Goal: Task Accomplishment & Management: Manage account settings

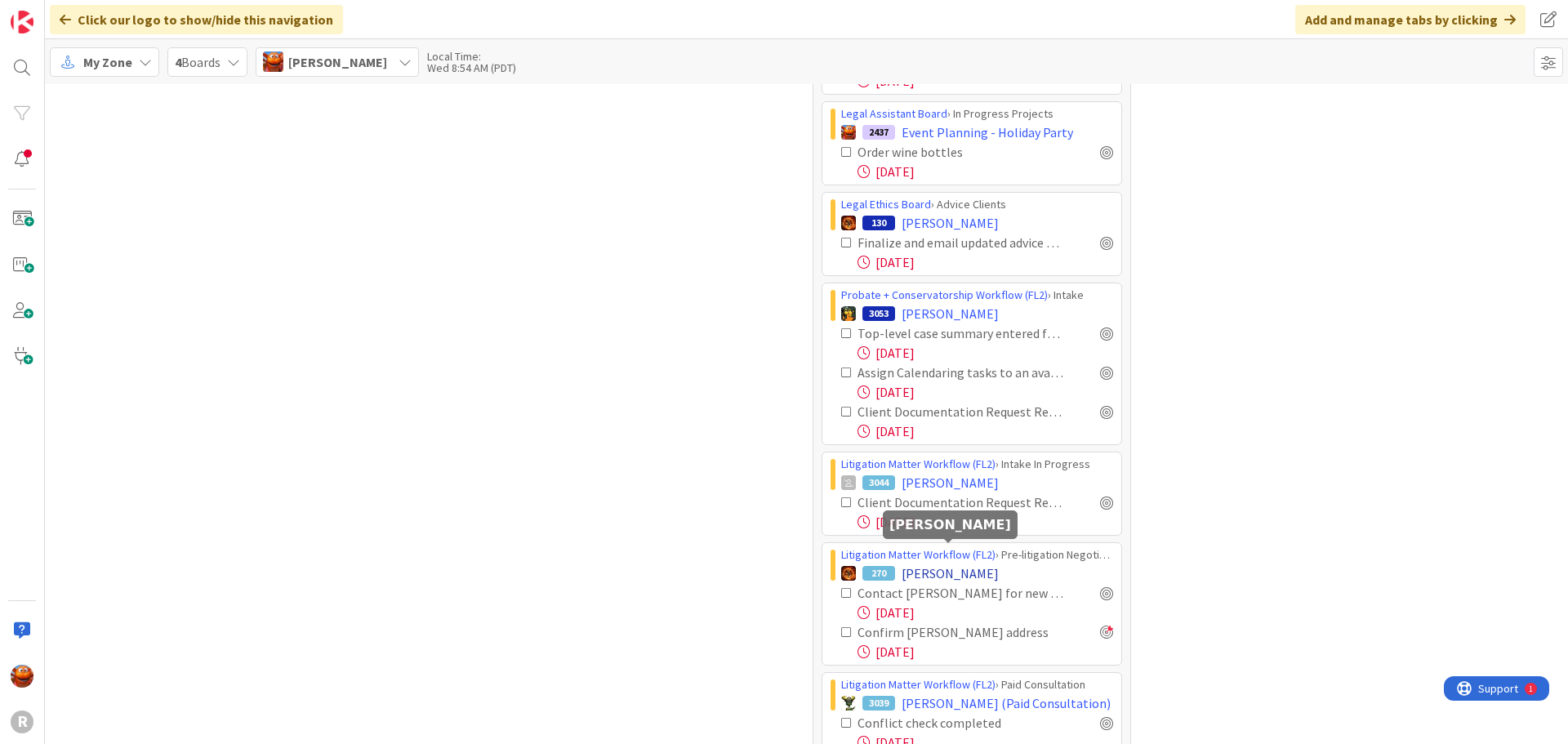
click at [961, 564] on span "[PERSON_NAME]" at bounding box center [950, 573] width 97 height 19
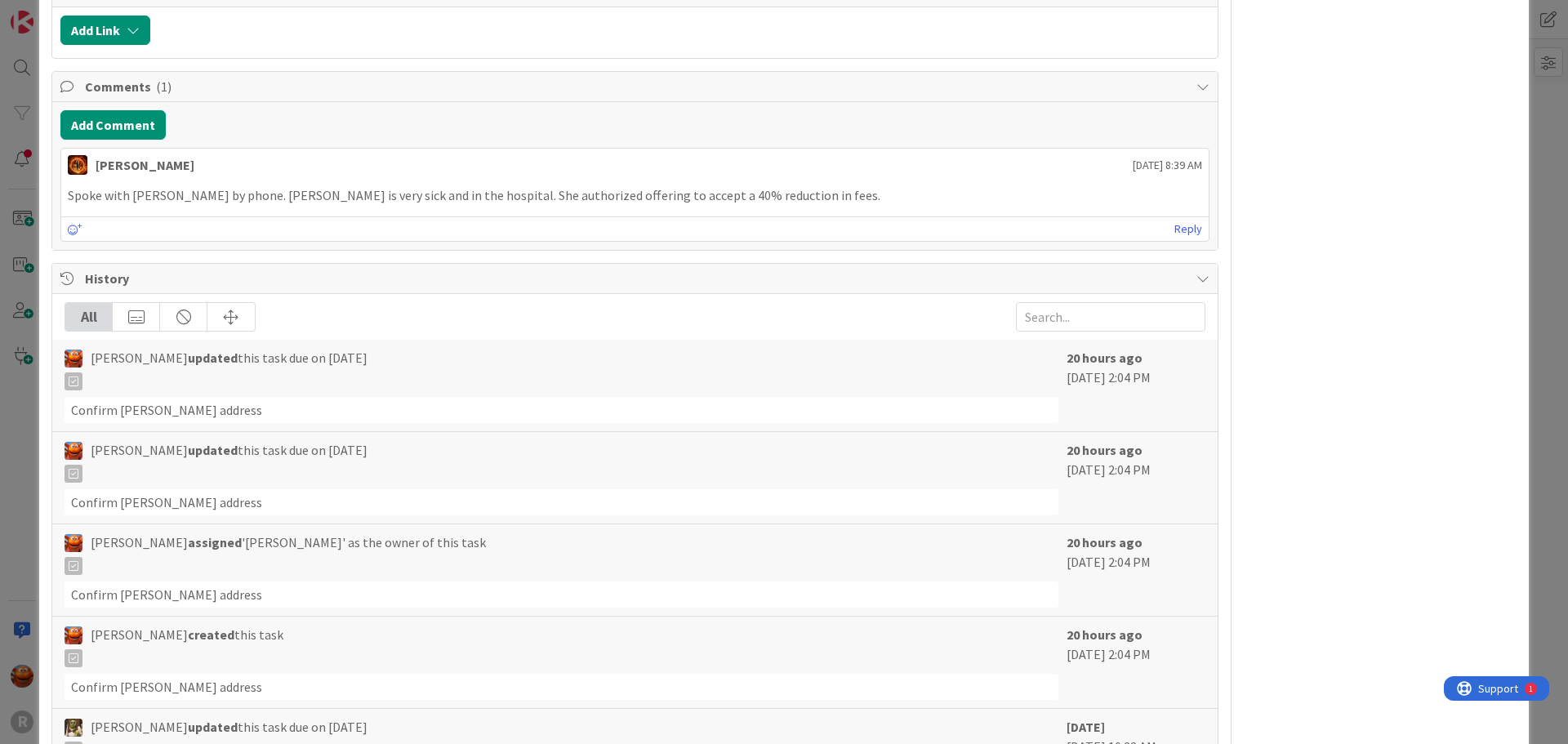
scroll to position [2144, 0]
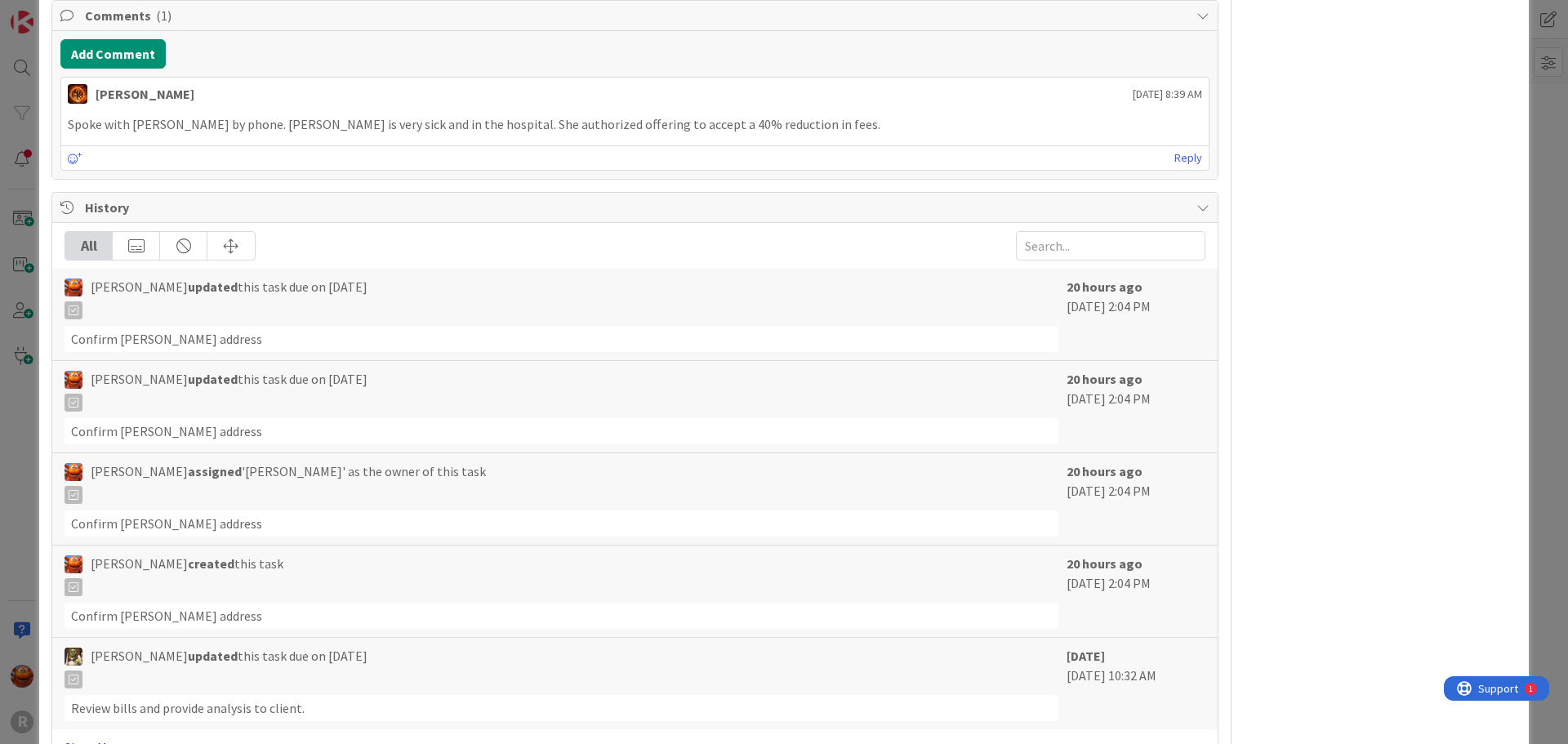
click at [102, 738] on link "Show More..." at bounding box center [635, 747] width 1141 height 19
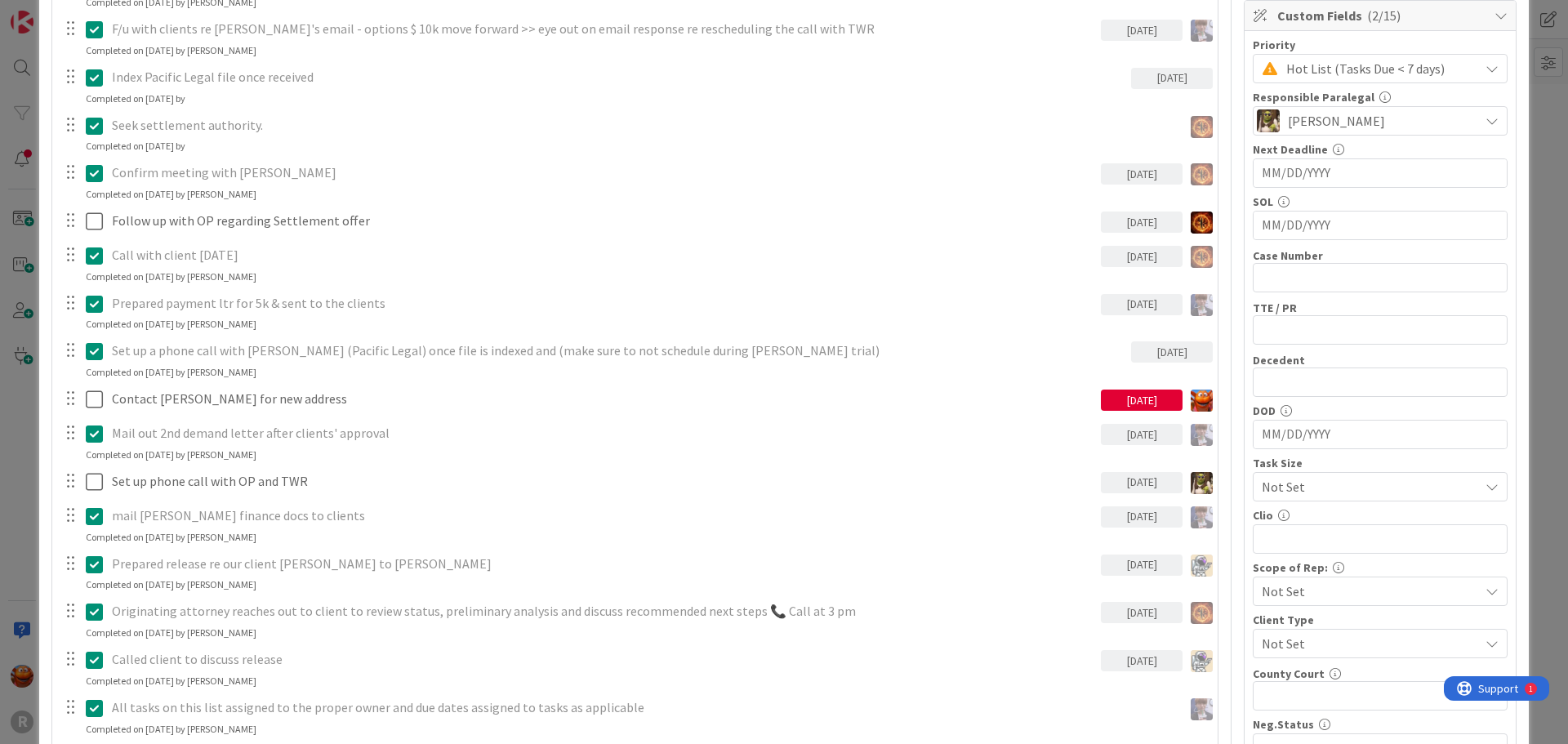
scroll to position [428, 0]
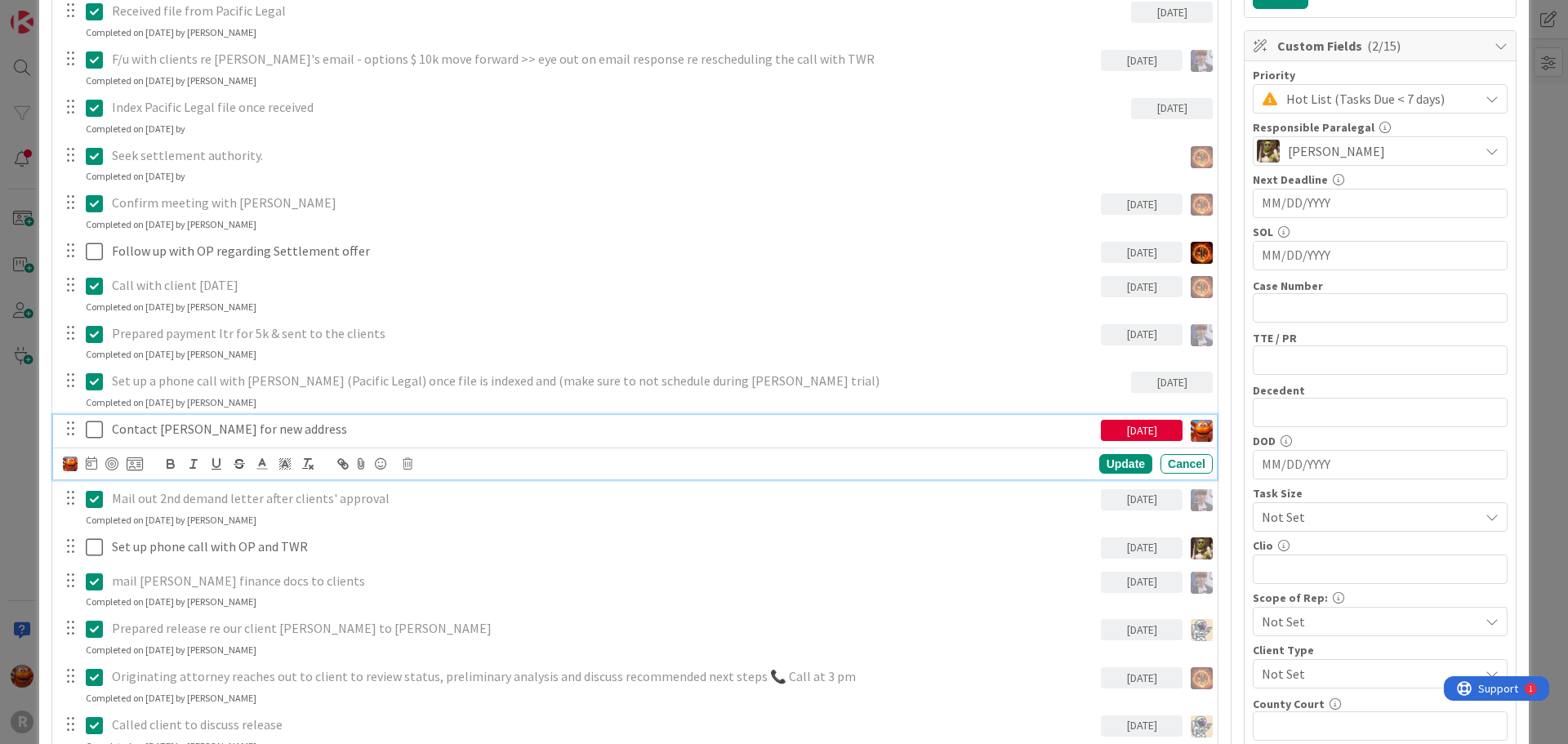
click at [205, 420] on p "Contact [PERSON_NAME] for new address" at bounding box center [603, 429] width 983 height 19
click at [413, 452] on div "Update Cancel" at bounding box center [637, 463] width 1149 height 23
click at [406, 458] on icon at bounding box center [408, 464] width 10 height 12
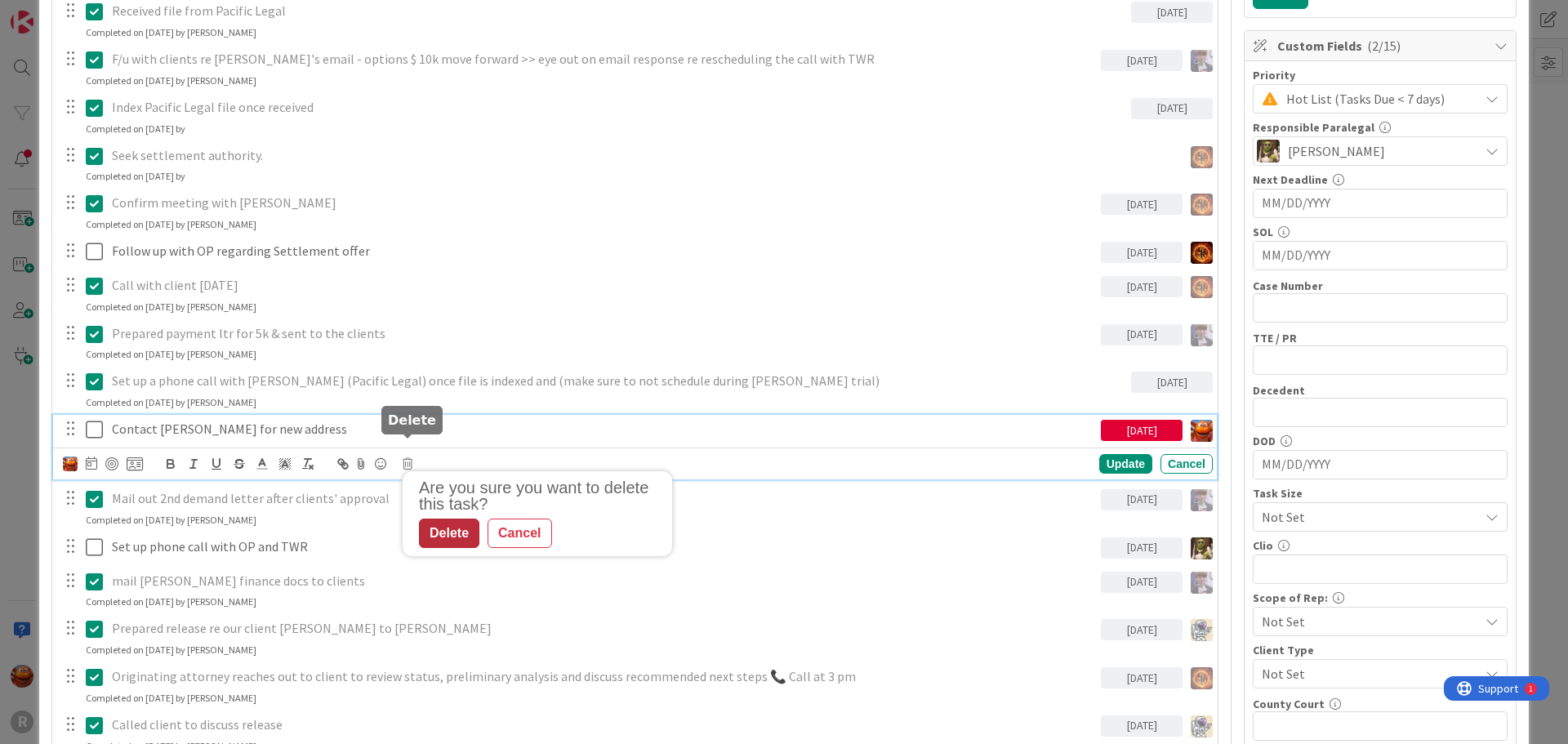
click at [452, 519] on div "Delete" at bounding box center [449, 533] width 61 height 29
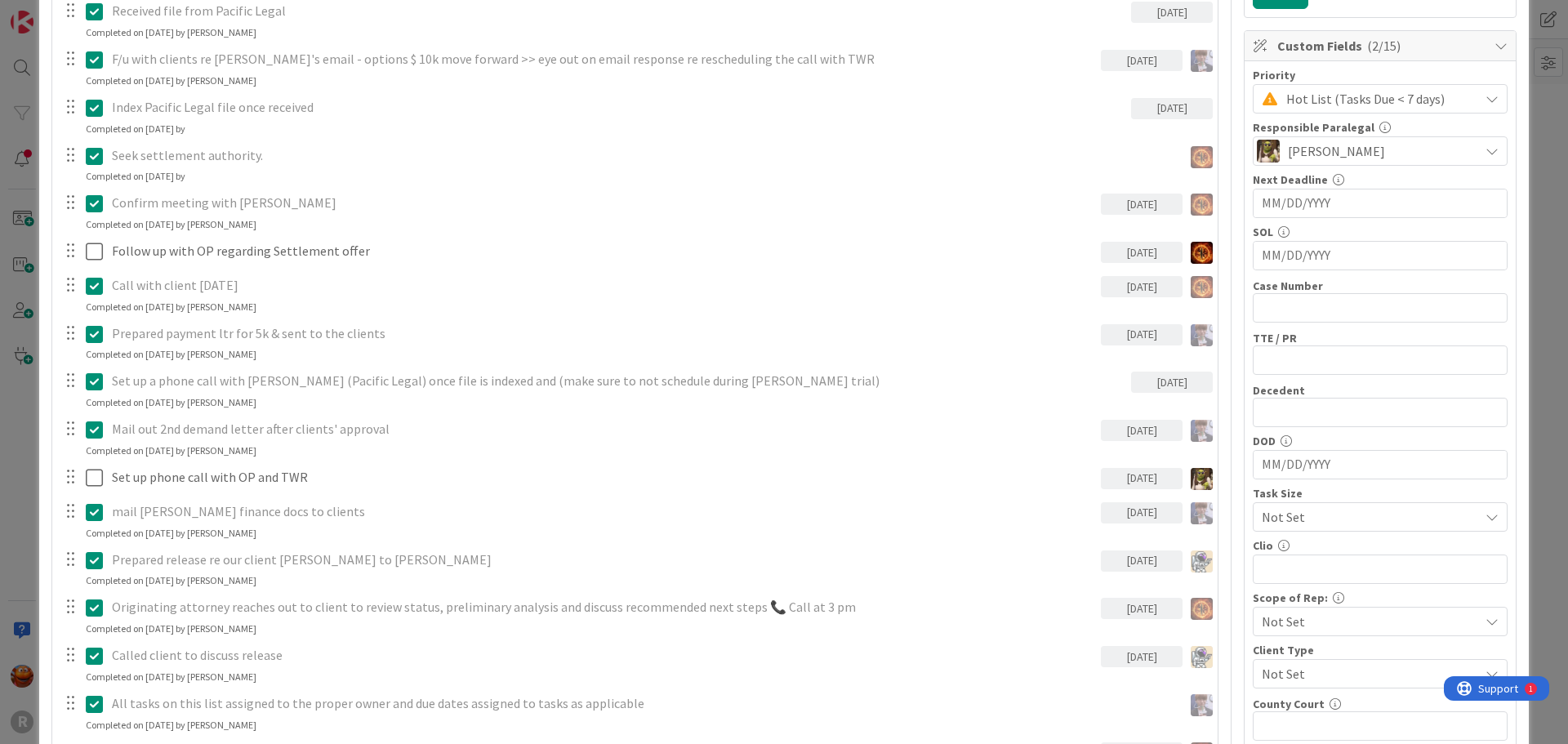
click at [28, 383] on div "ID 270 Litigation Matter Workflow (FL2) Pre-litigation Negotiation Title 17 / 1…" at bounding box center [784, 372] width 1568 height 744
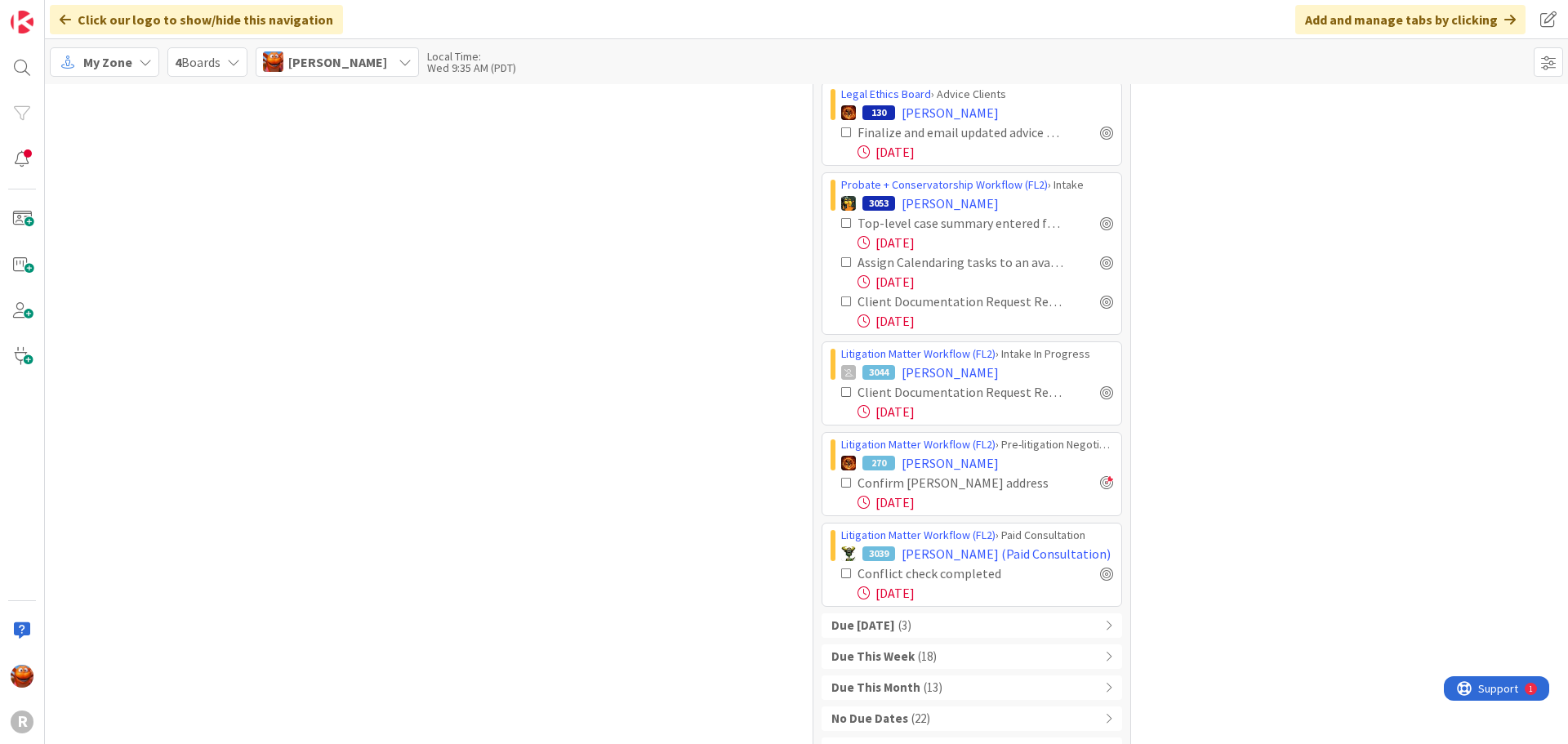
scroll to position [2685, 0]
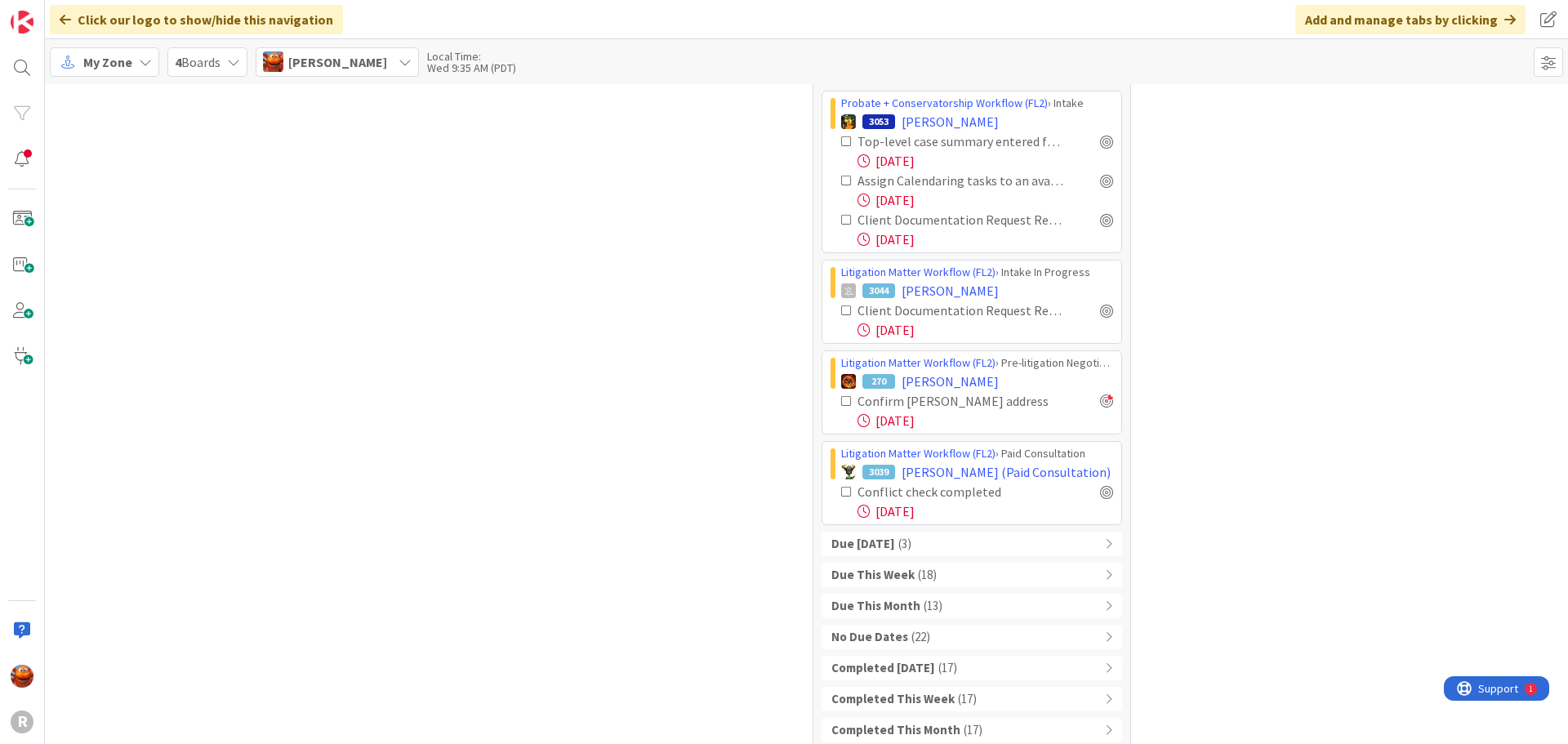
click at [933, 532] on div "Due [DATE] ( 3 )" at bounding box center [972, 543] width 301 height 24
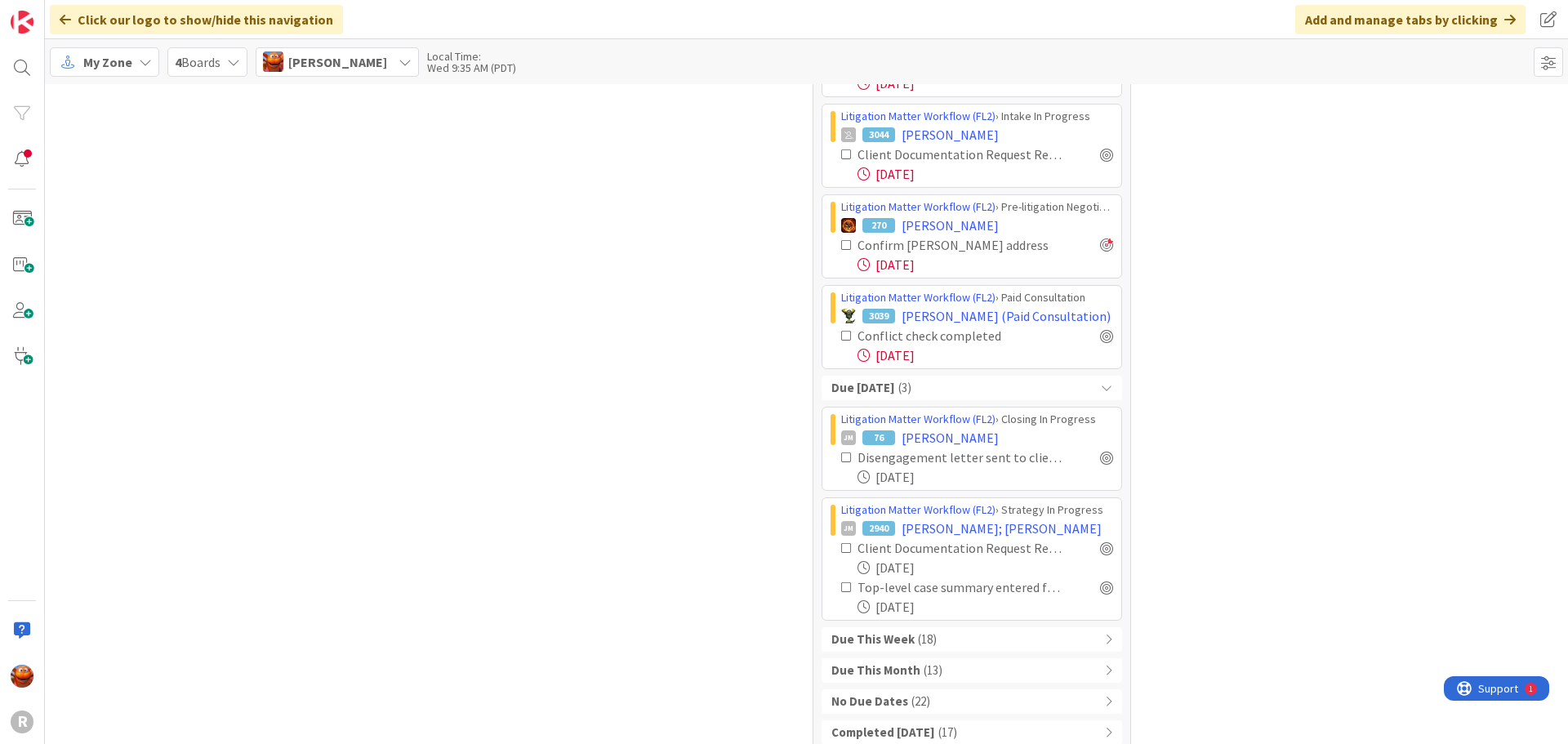
scroll to position [2848, 0]
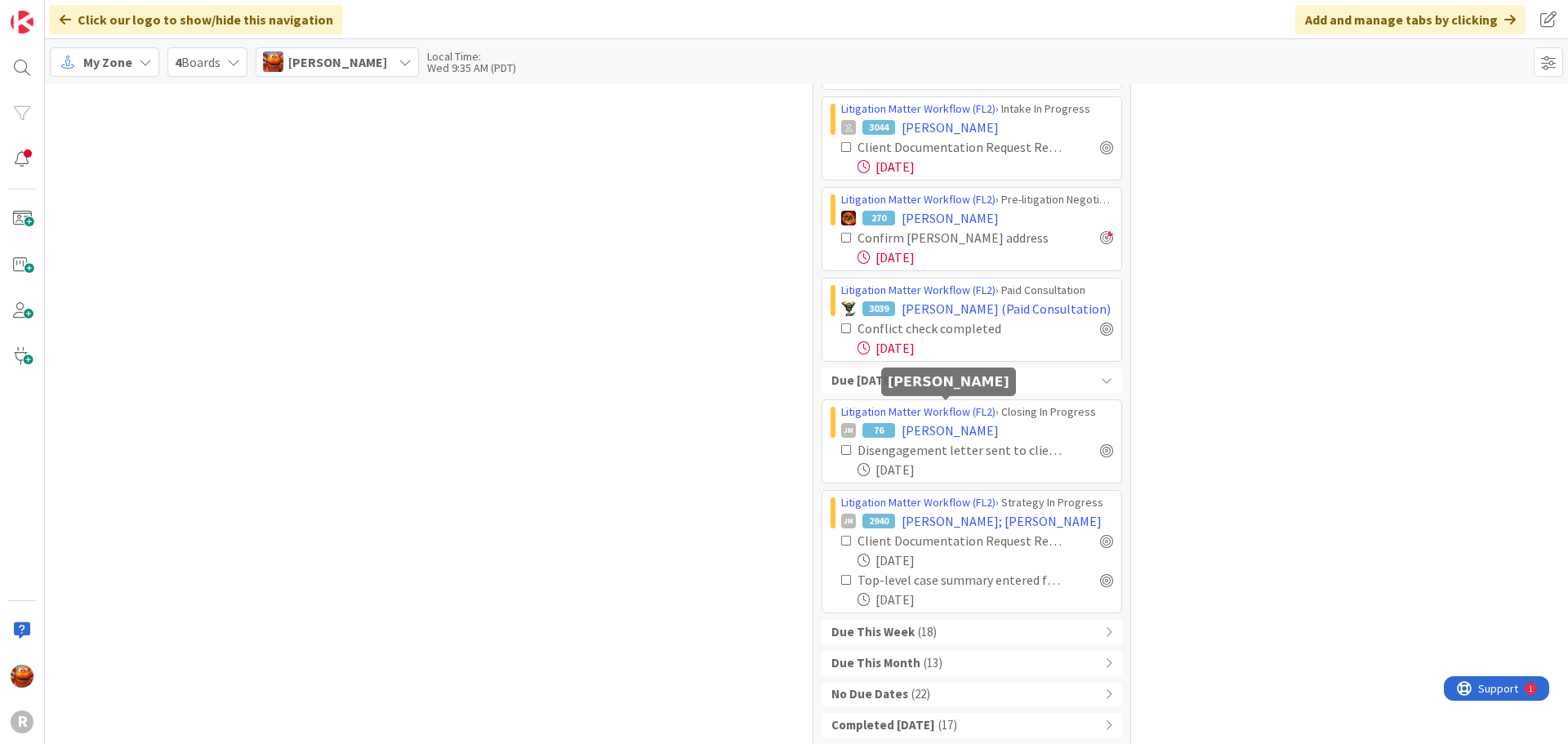
click at [920, 420] on span "[PERSON_NAME]" at bounding box center [950, 430] width 97 height 19
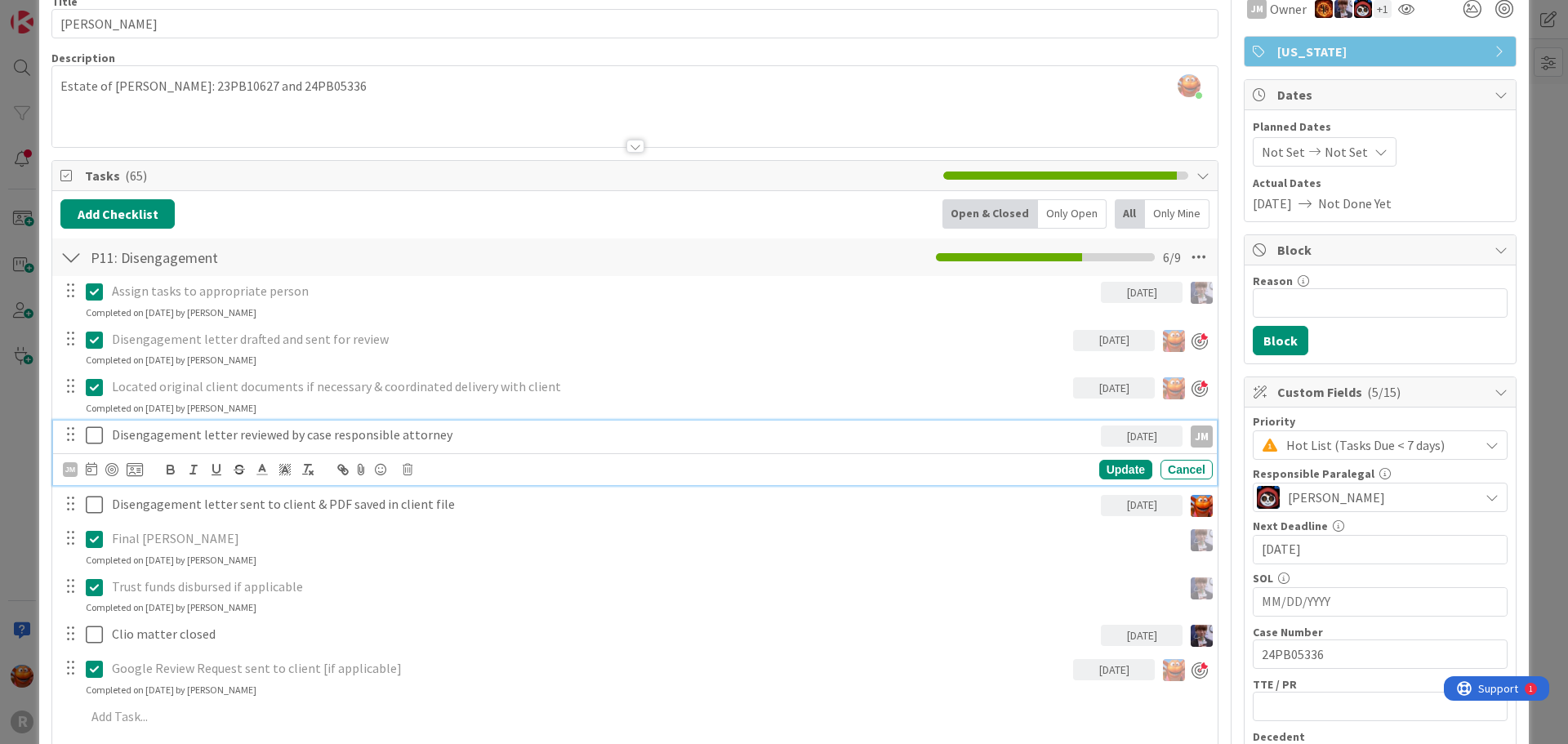
click at [91, 436] on icon at bounding box center [94, 435] width 17 height 19
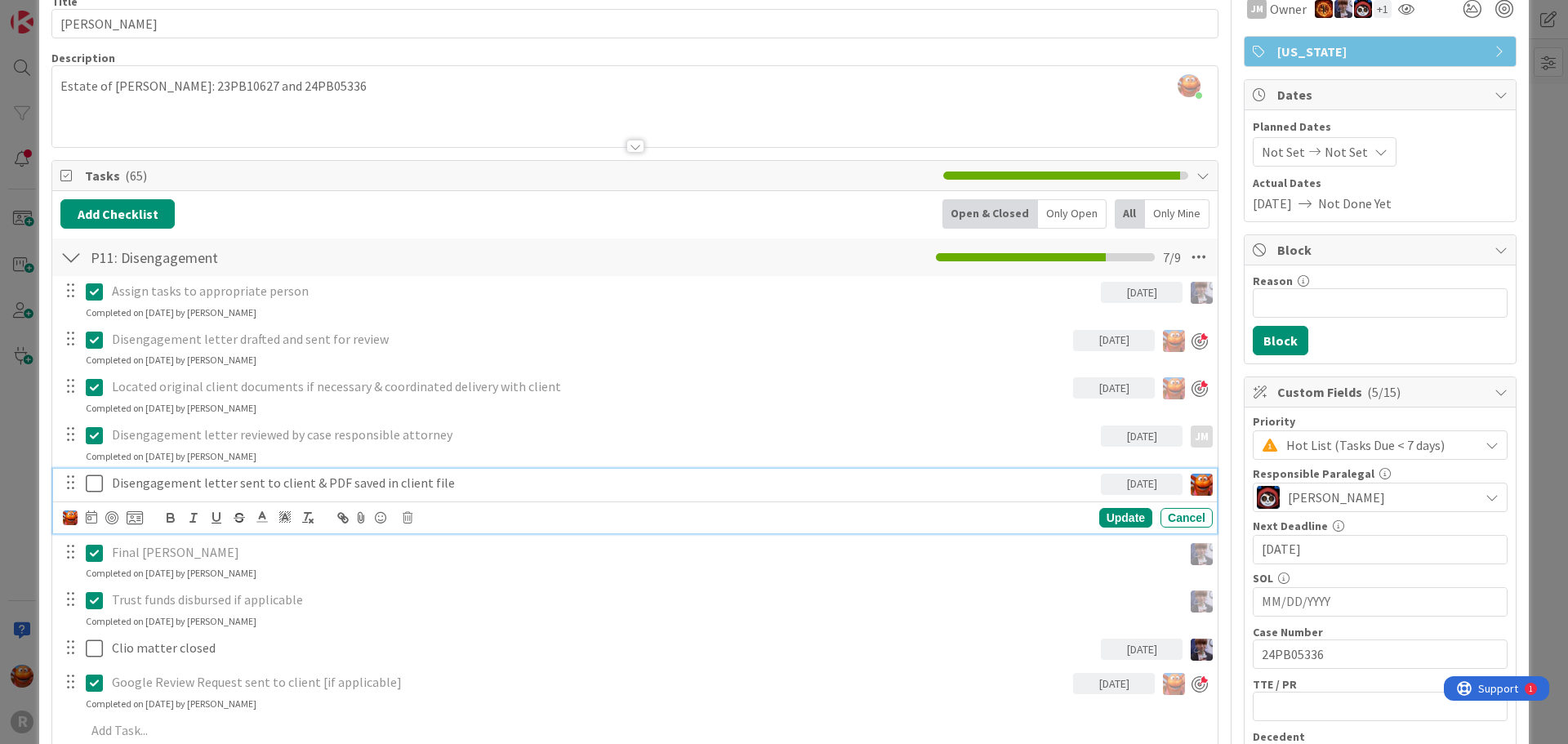
click at [93, 479] on icon at bounding box center [94, 483] width 17 height 19
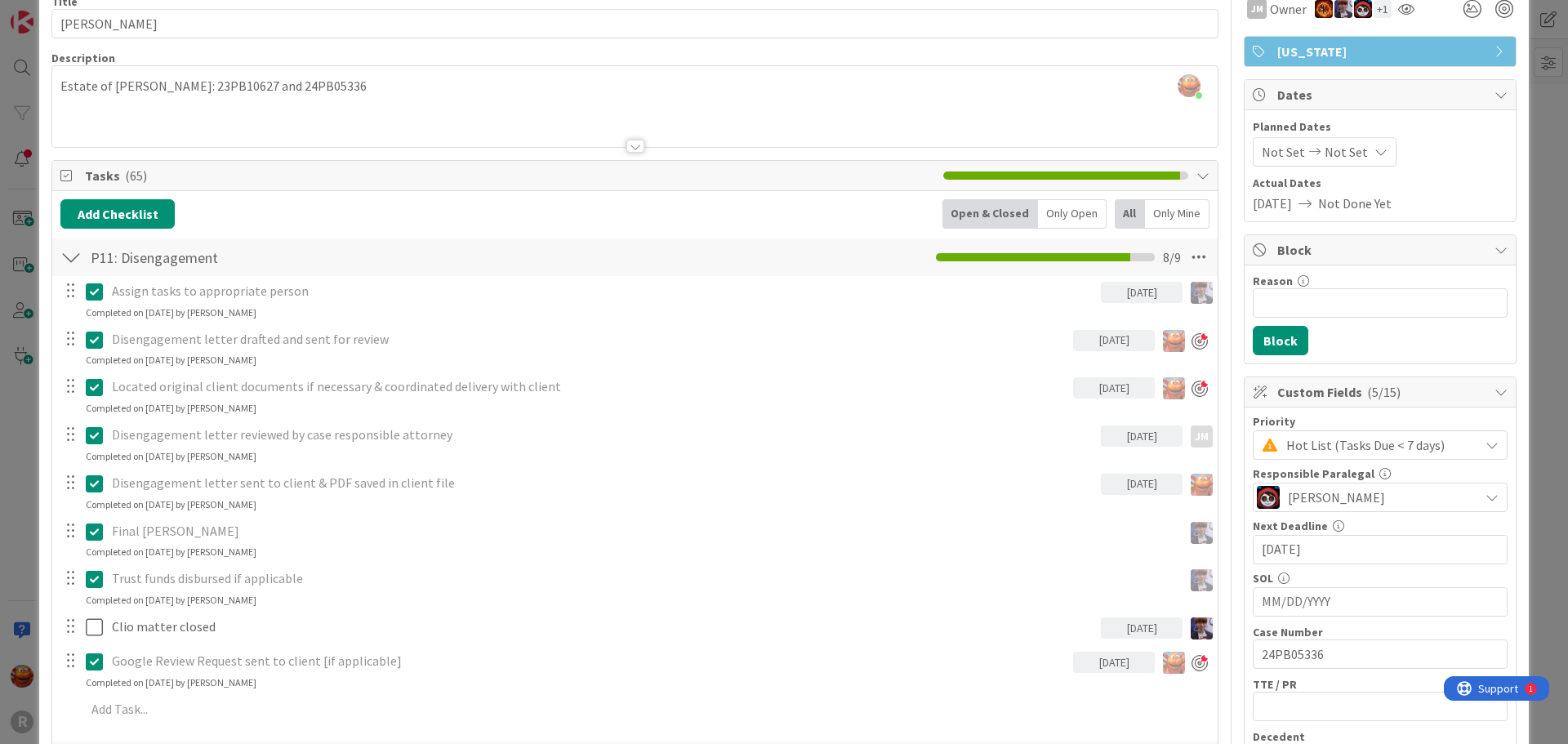
scroll to position [2815, 0]
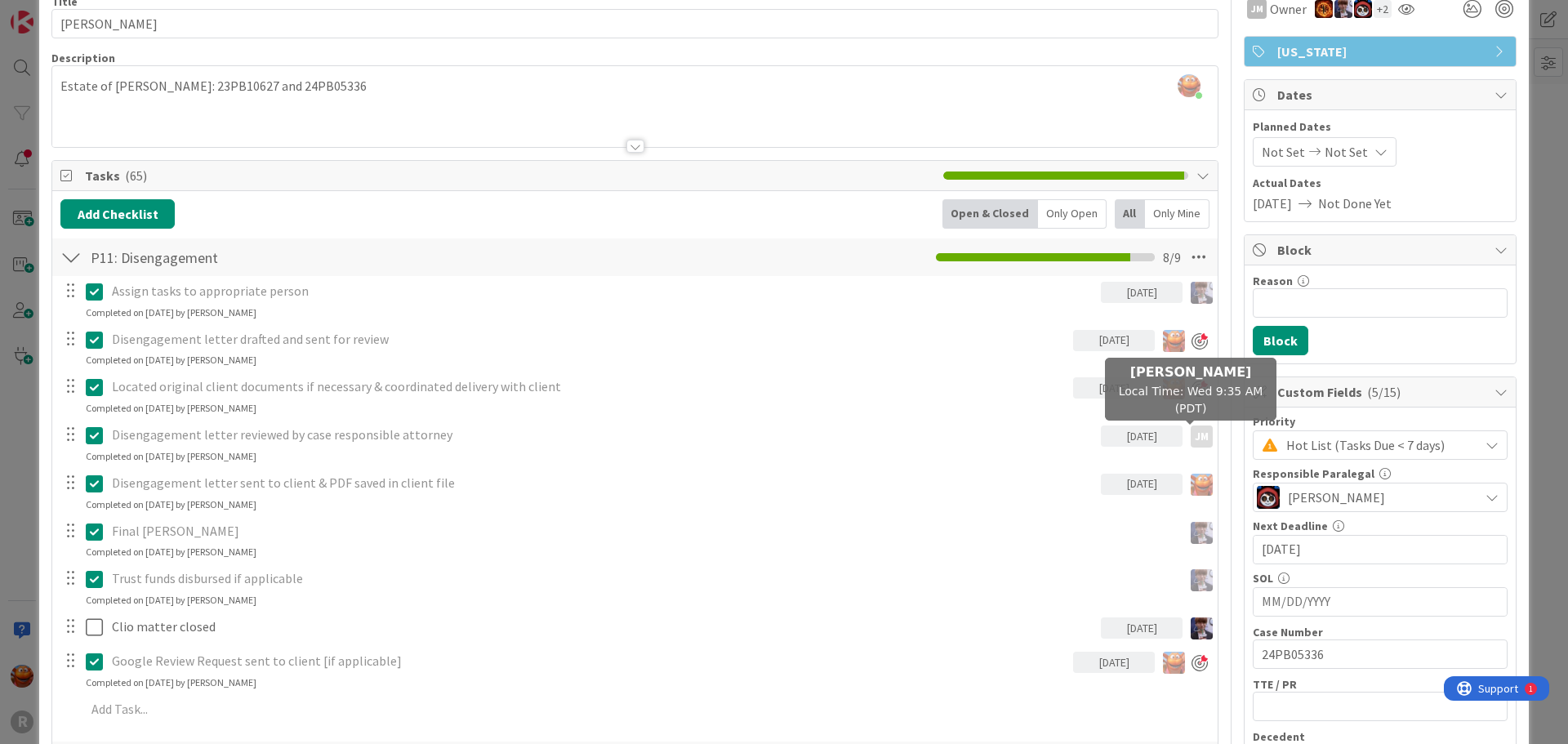
click at [1191, 437] on div "JM" at bounding box center [1202, 436] width 22 height 22
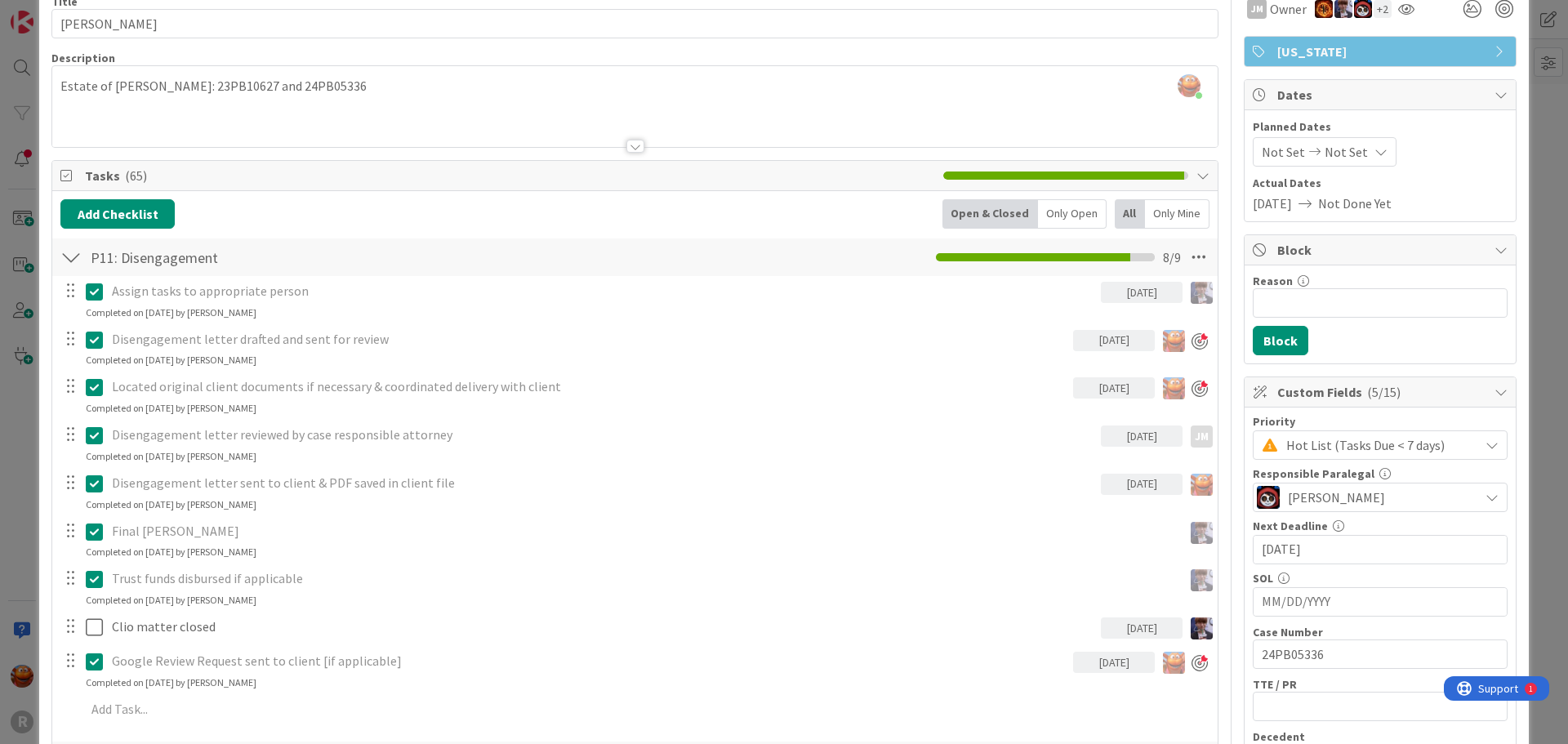
click at [13, 395] on div "ID 76 Litigation Matter Workflow (FL2) Closing In Progress Title 15 / 128 [PERS…" at bounding box center [784, 372] width 1568 height 744
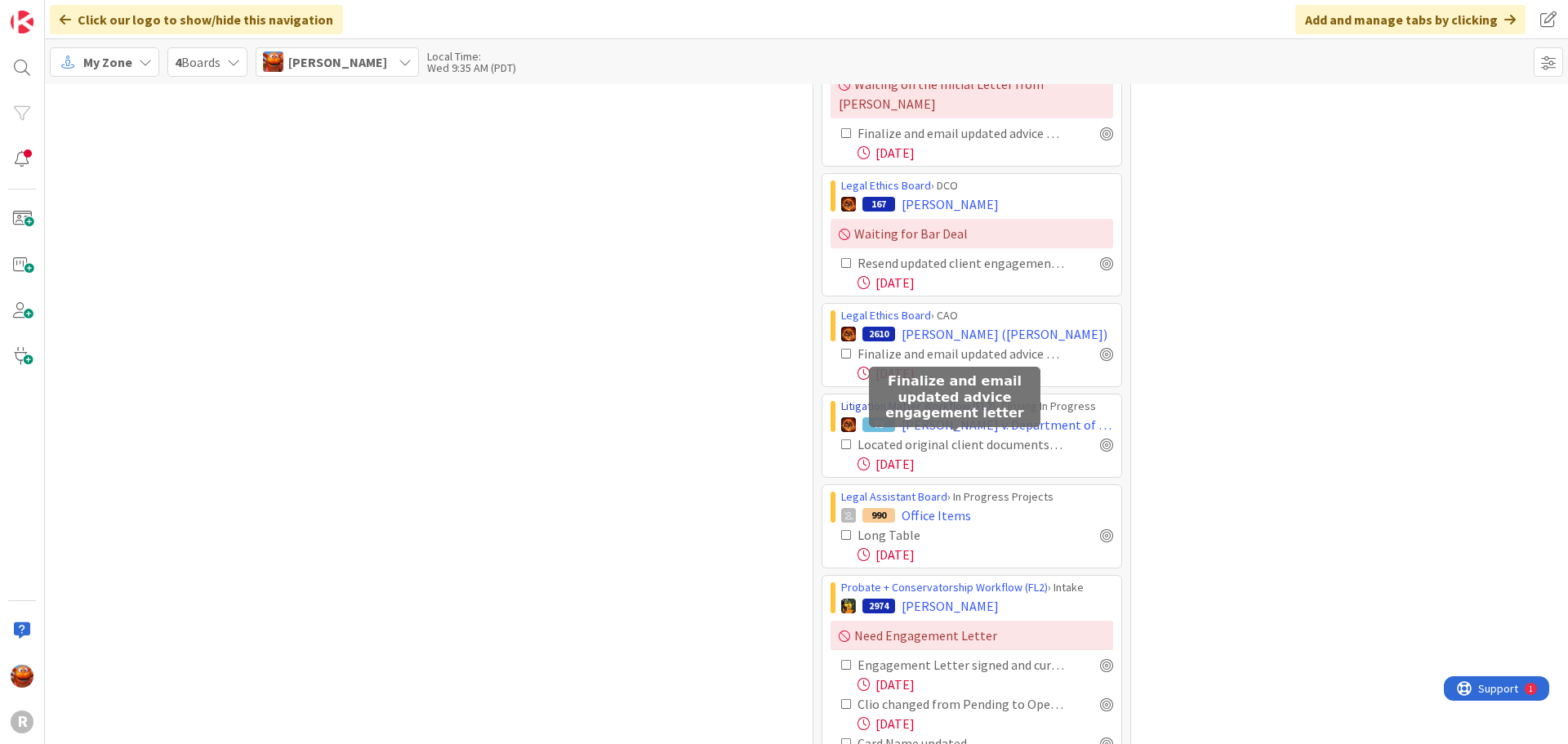
scroll to position [1062, 0]
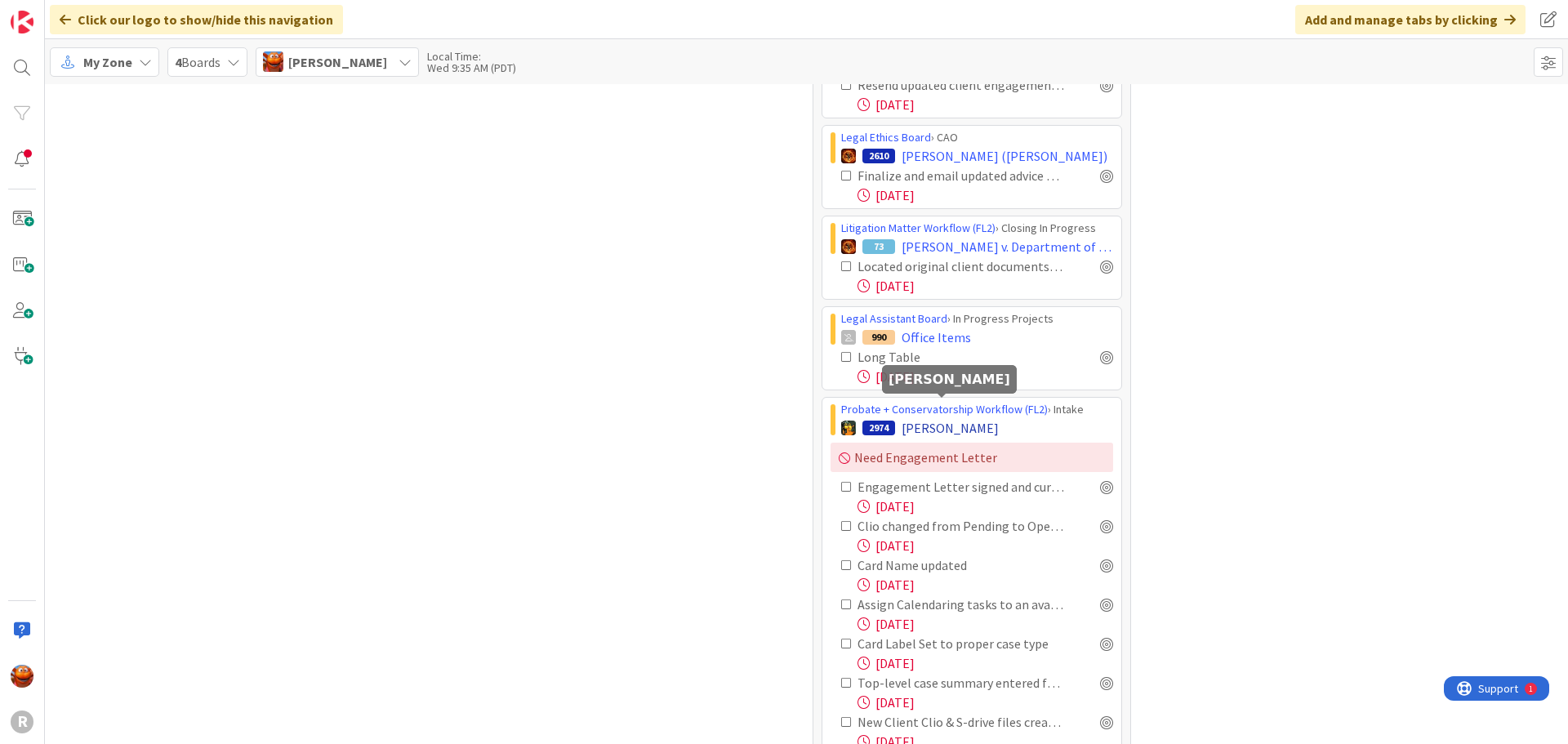
click at [931, 419] on span "[PERSON_NAME]" at bounding box center [950, 428] width 97 height 19
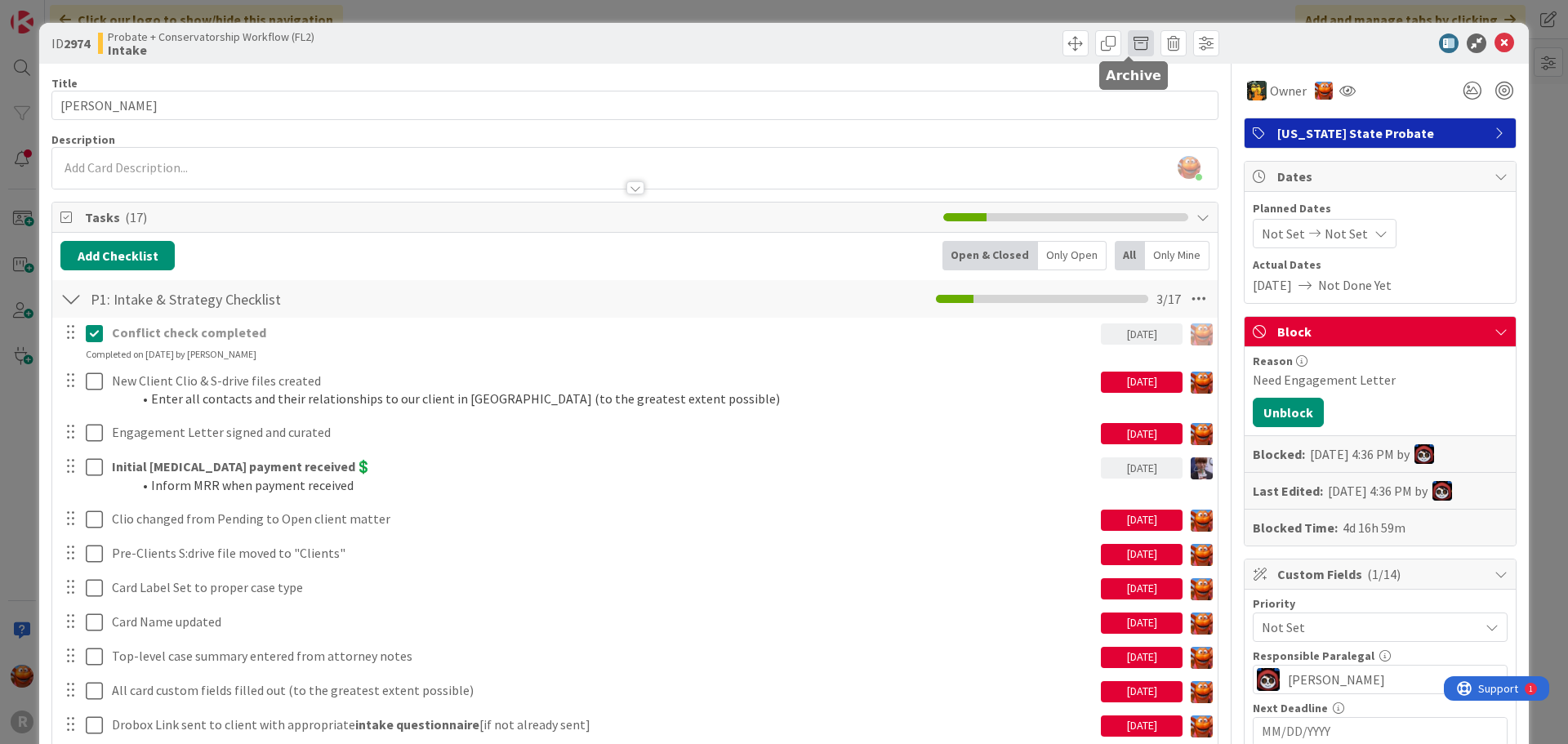
click at [1128, 45] on span at bounding box center [1140, 43] width 26 height 26
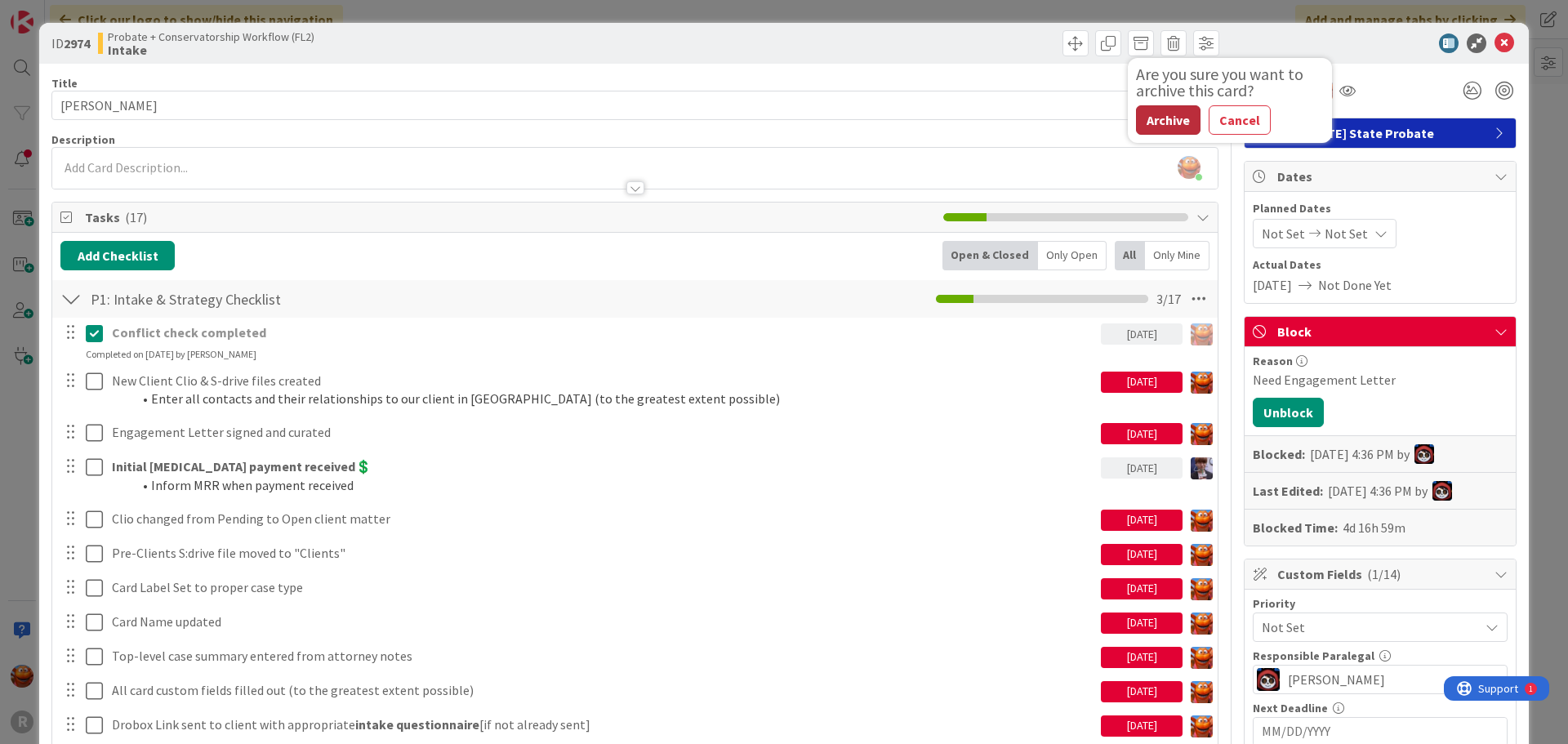
click at [1147, 116] on button "Archive" at bounding box center [1168, 120] width 65 height 29
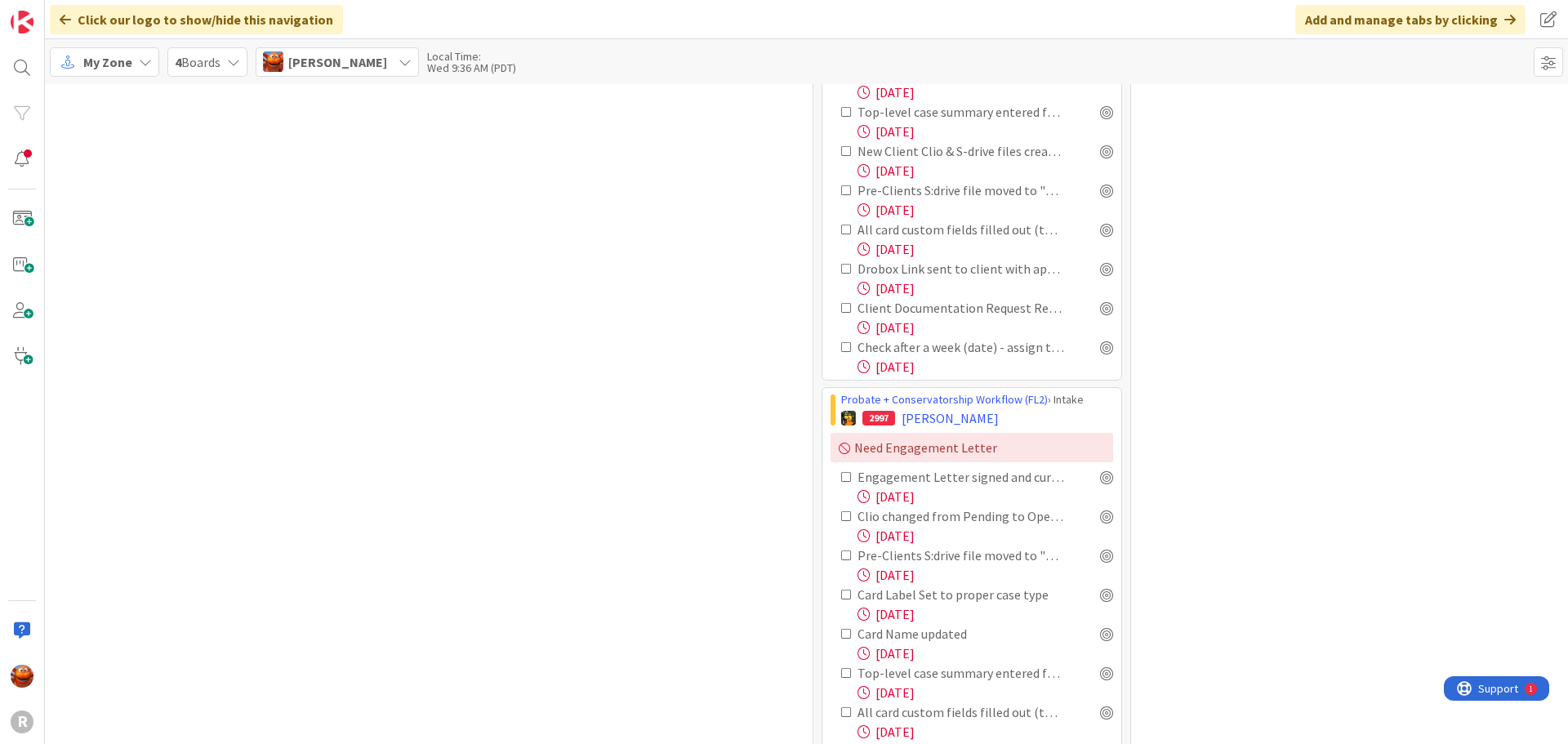
scroll to position [1634, 0]
click at [950, 408] on span "[PERSON_NAME]" at bounding box center [950, 417] width 97 height 19
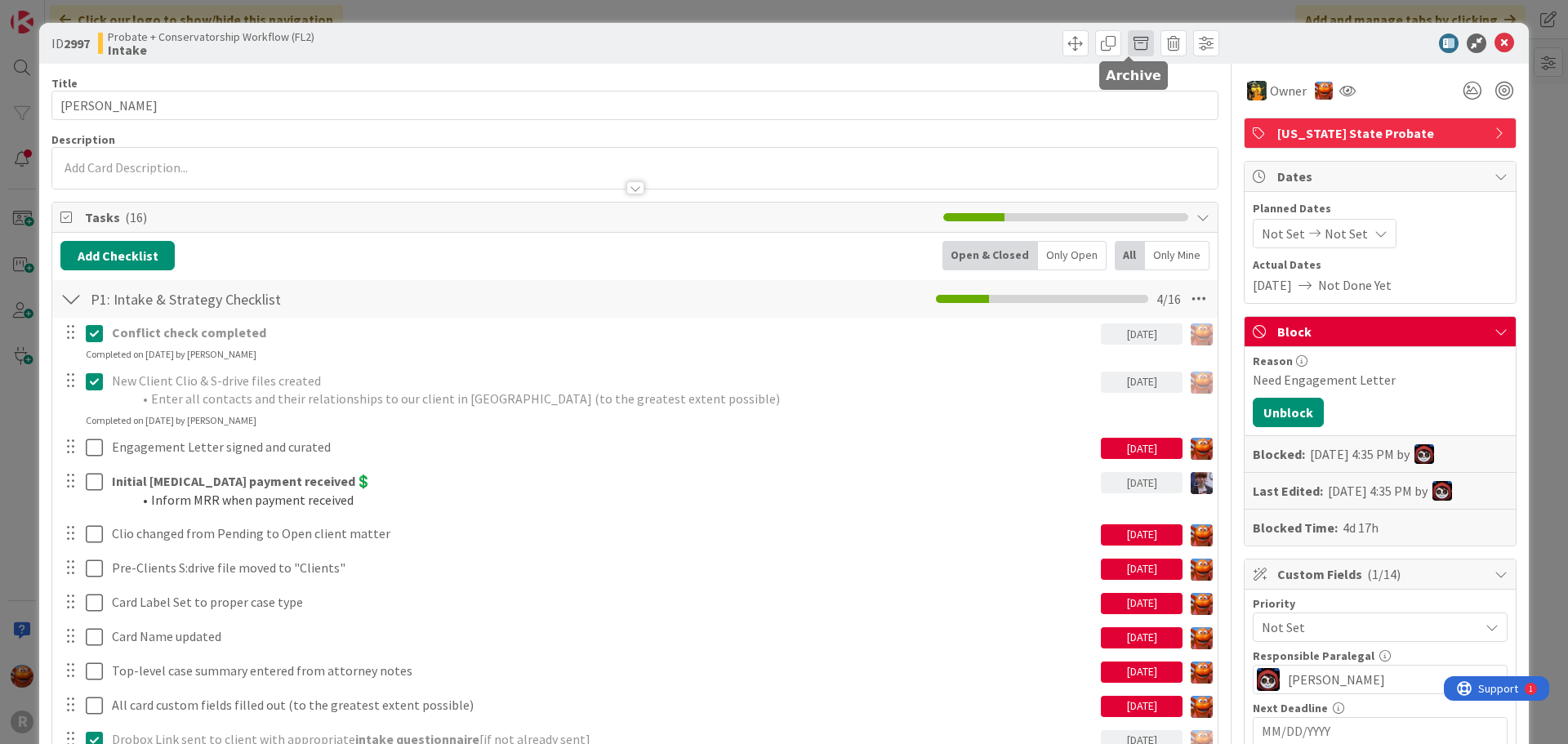
click at [1128, 43] on span at bounding box center [1140, 43] width 26 height 26
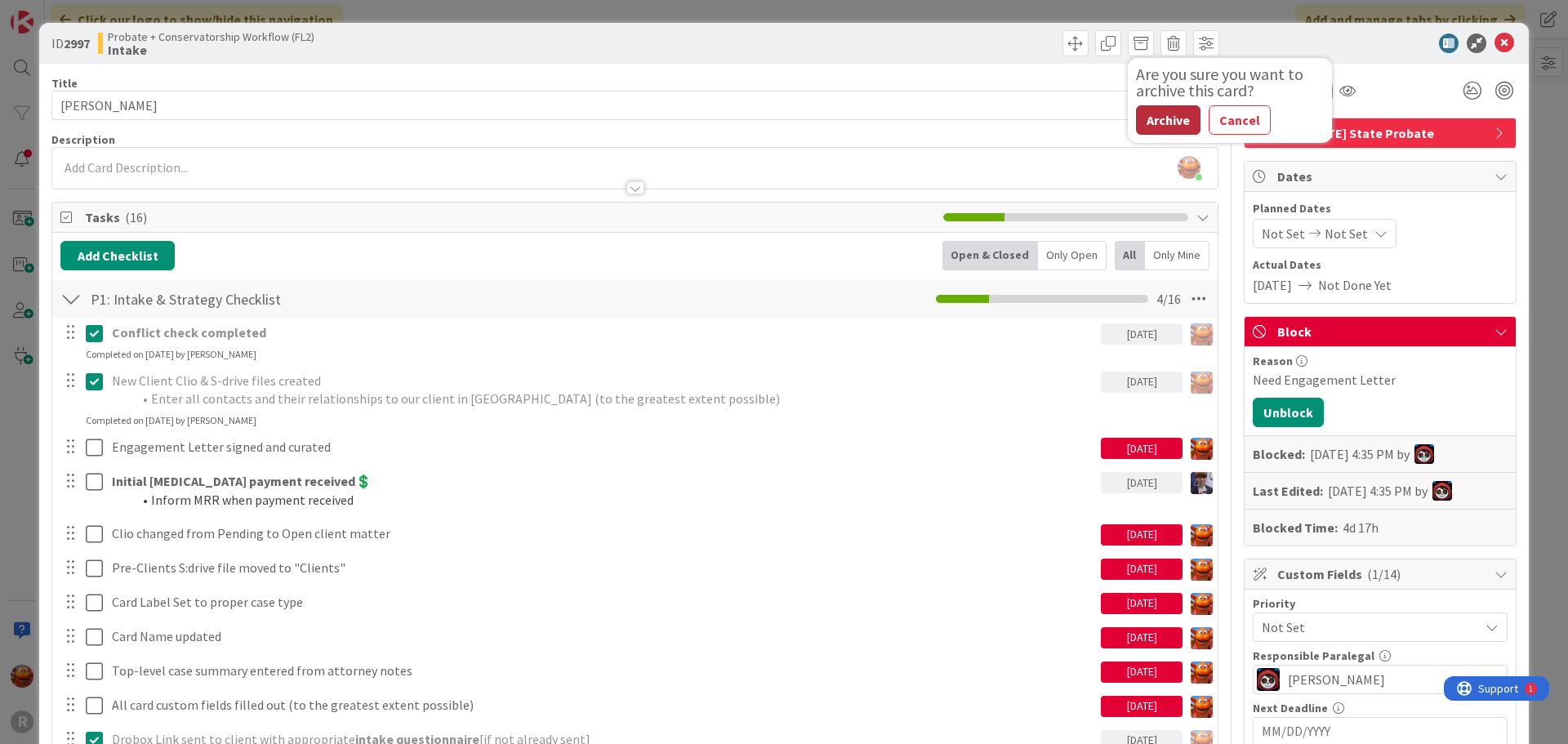
click at [1149, 125] on button "Archive" at bounding box center [1168, 120] width 65 height 29
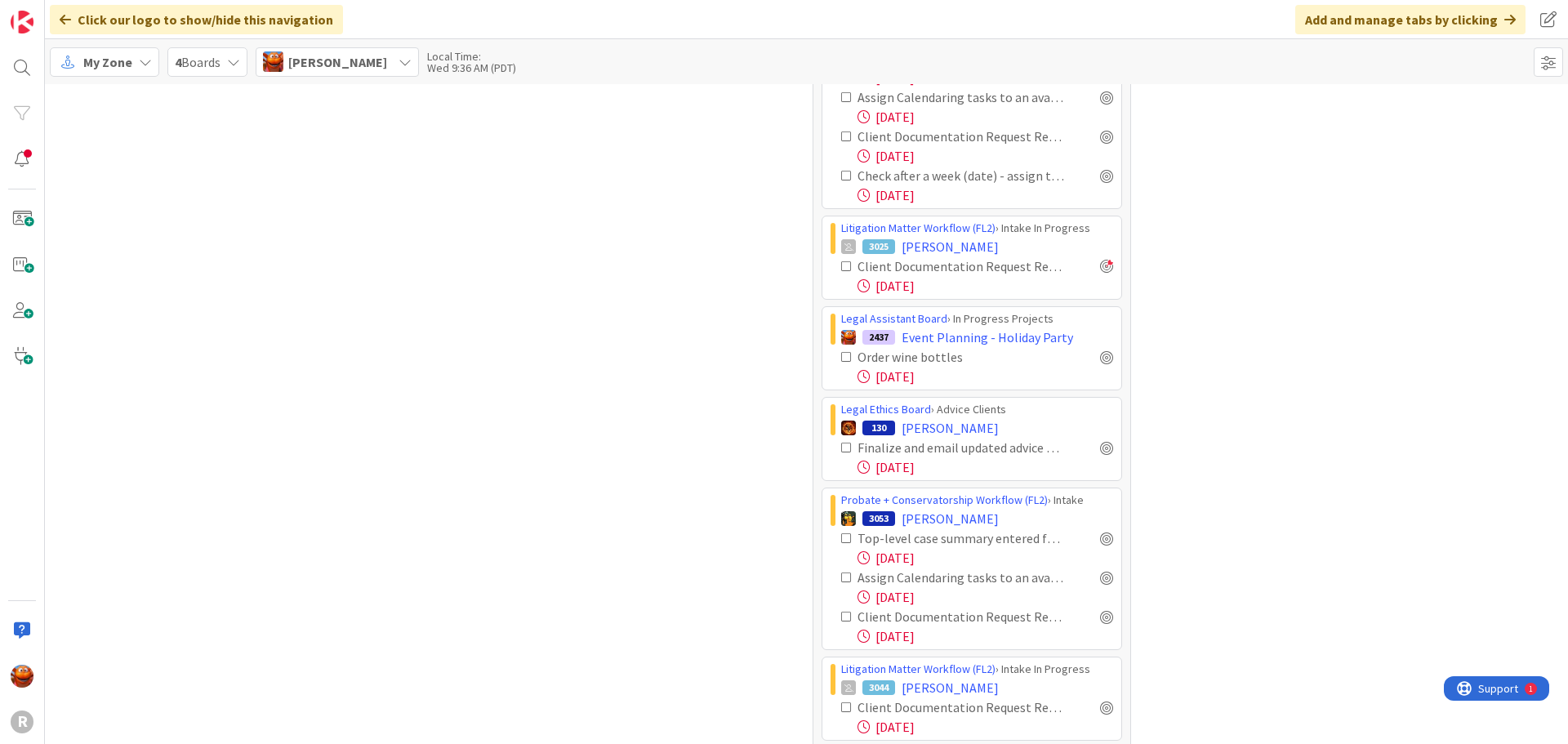
click at [841, 572] on icon at bounding box center [847, 578] width 12 height 12
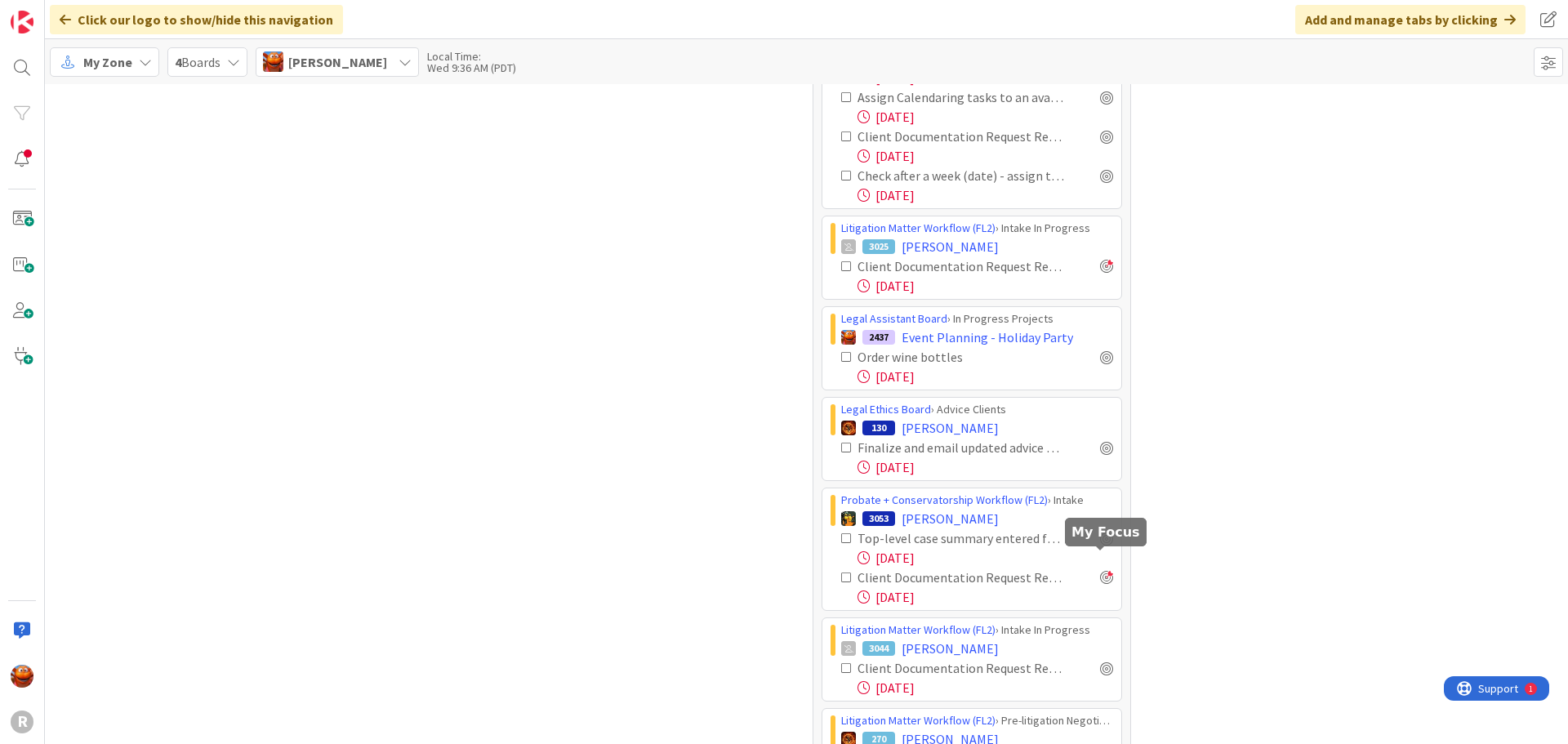
click at [1100, 571] on div at bounding box center [1107, 578] width 13 height 13
click at [947, 509] on span "[PERSON_NAME]" at bounding box center [950, 518] width 97 height 19
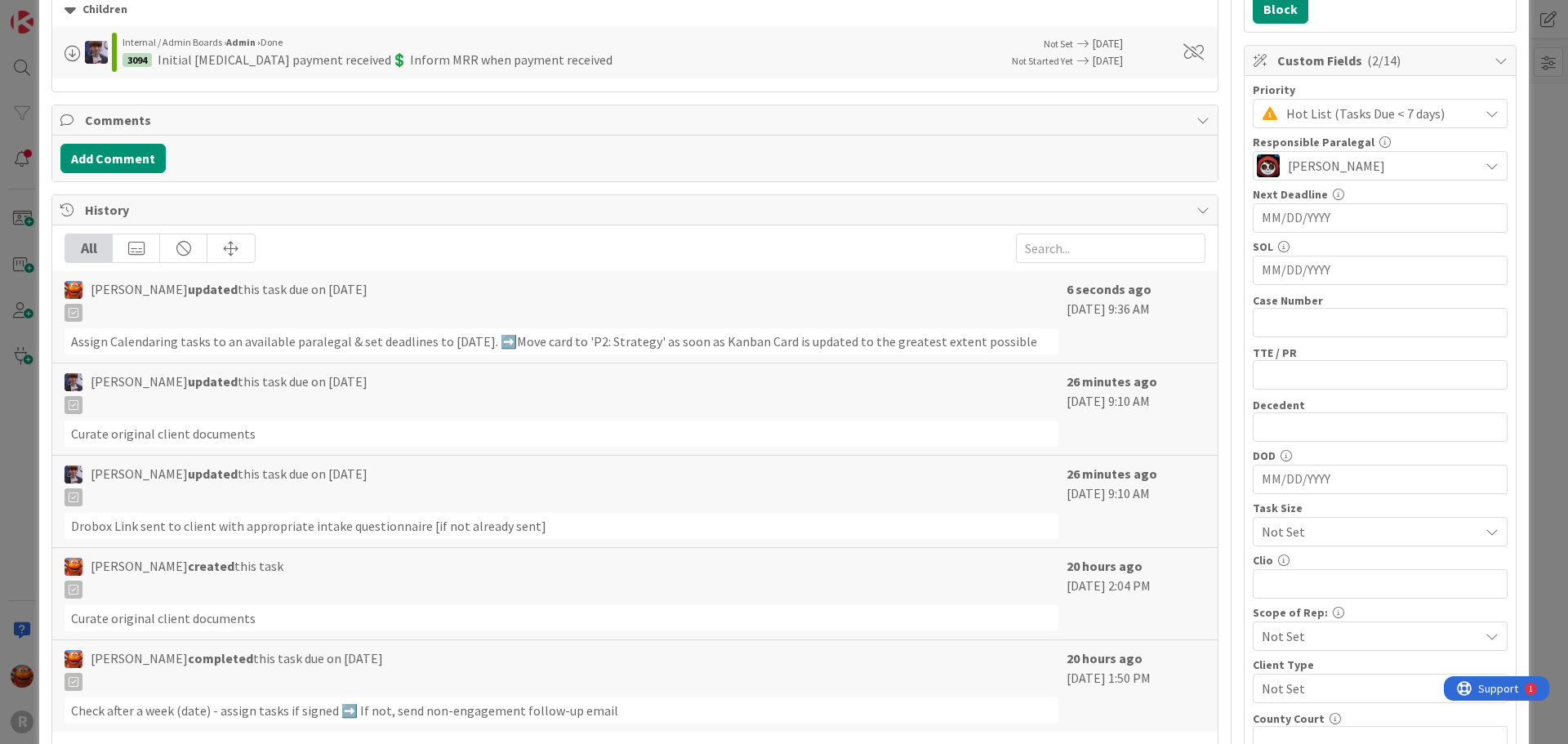
scroll to position [161, 0]
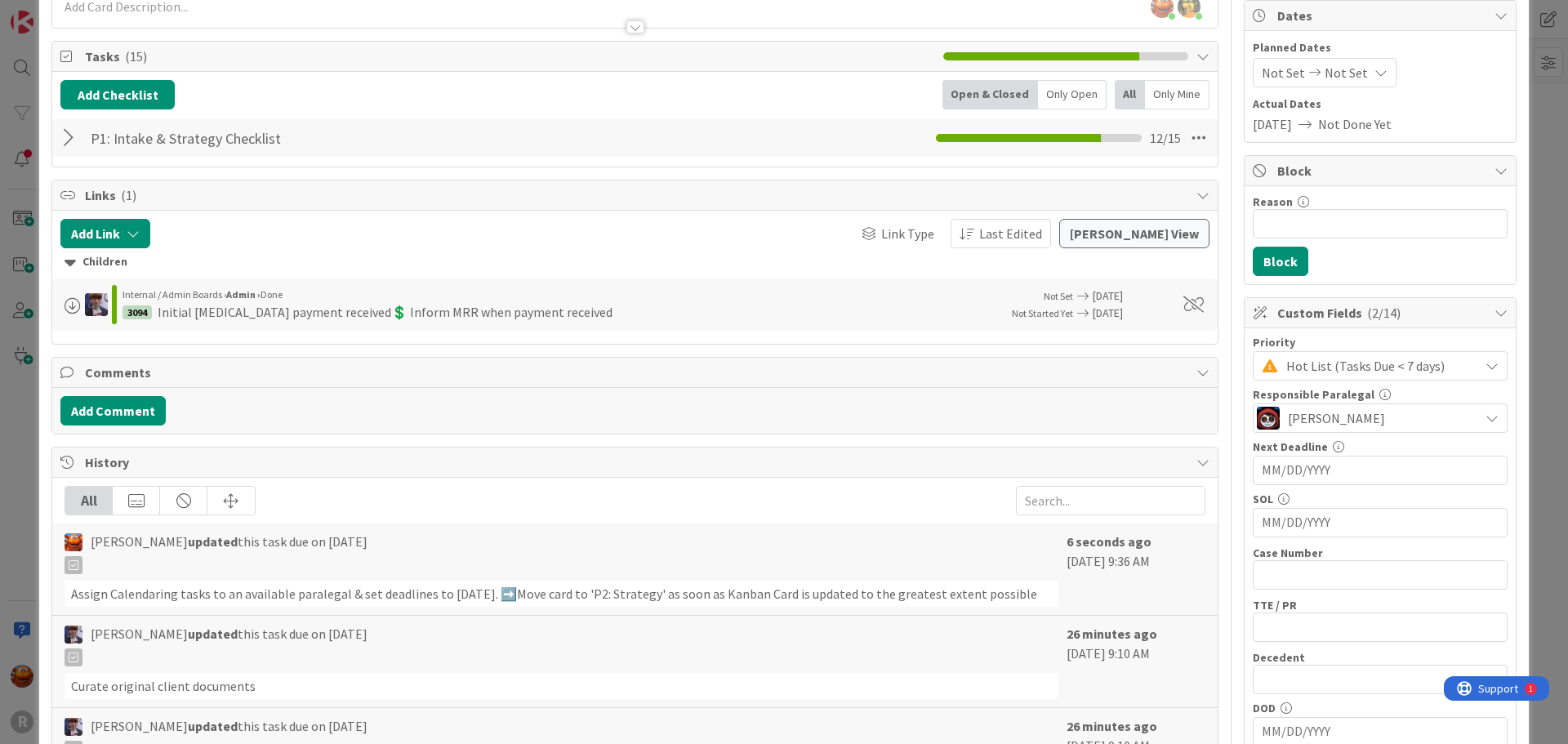
click at [67, 142] on div at bounding box center [71, 137] width 21 height 29
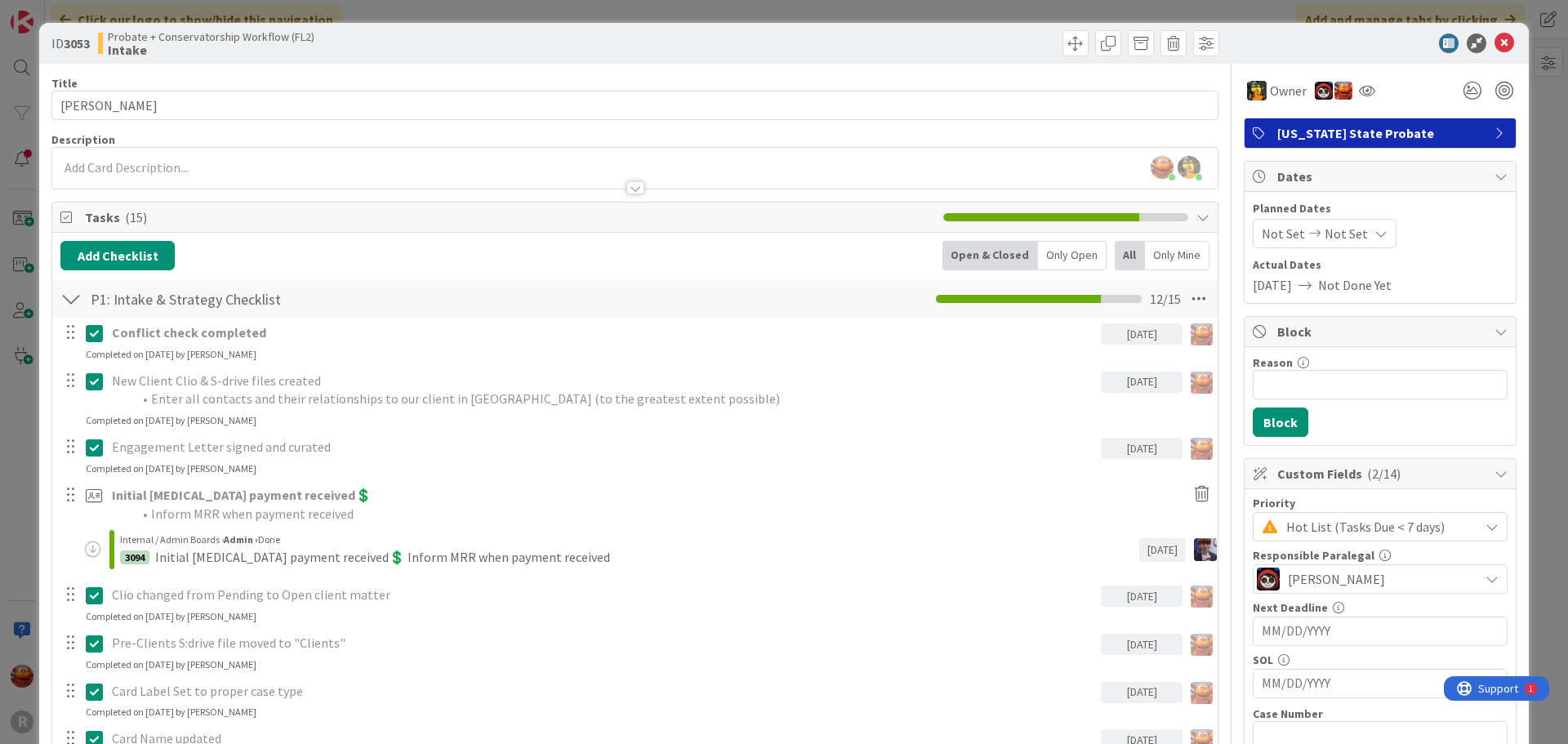
scroll to position [327, 0]
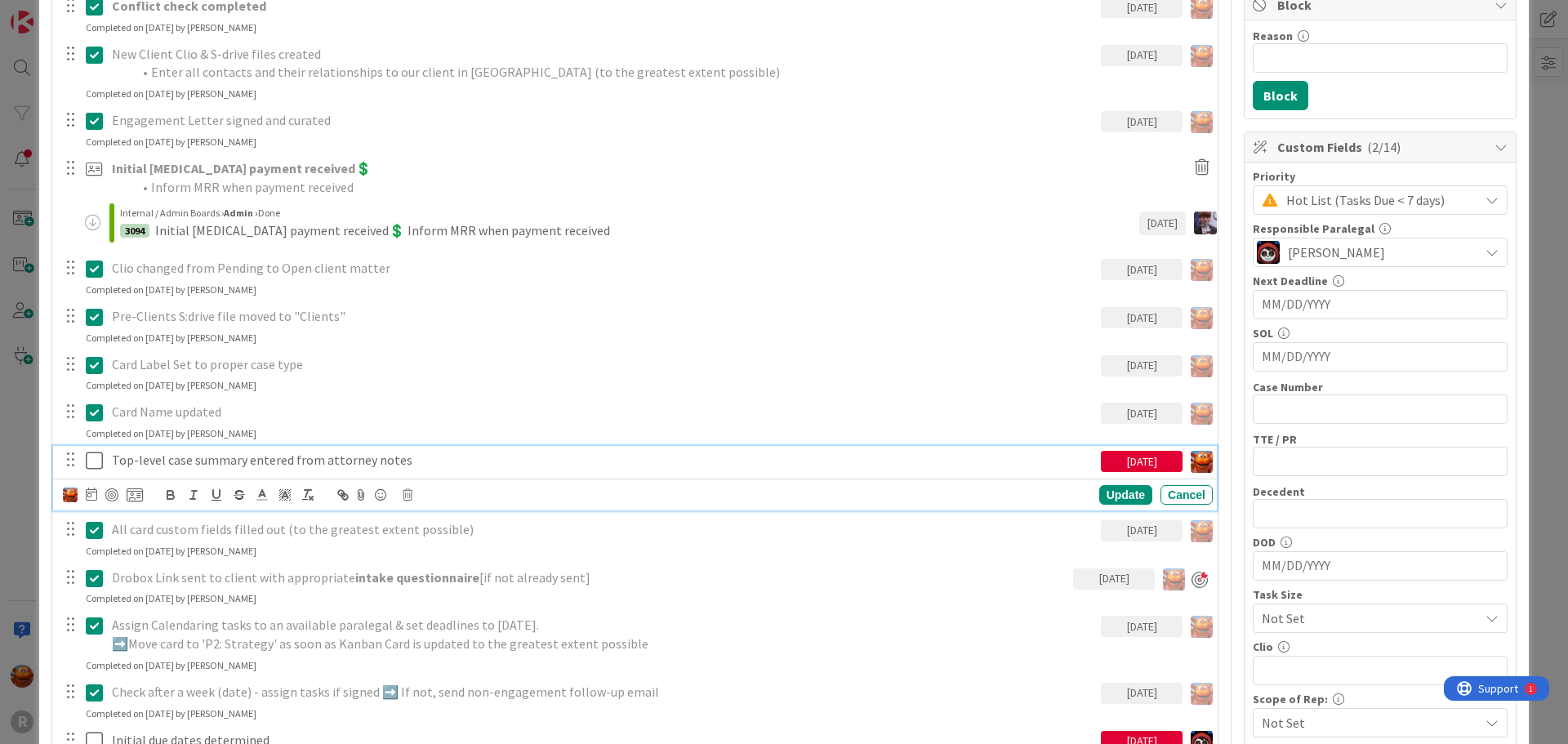
click at [320, 457] on p "Top-level case summary entered from attorney notes" at bounding box center [603, 460] width 983 height 19
click at [403, 491] on icon at bounding box center [408, 495] width 10 height 12
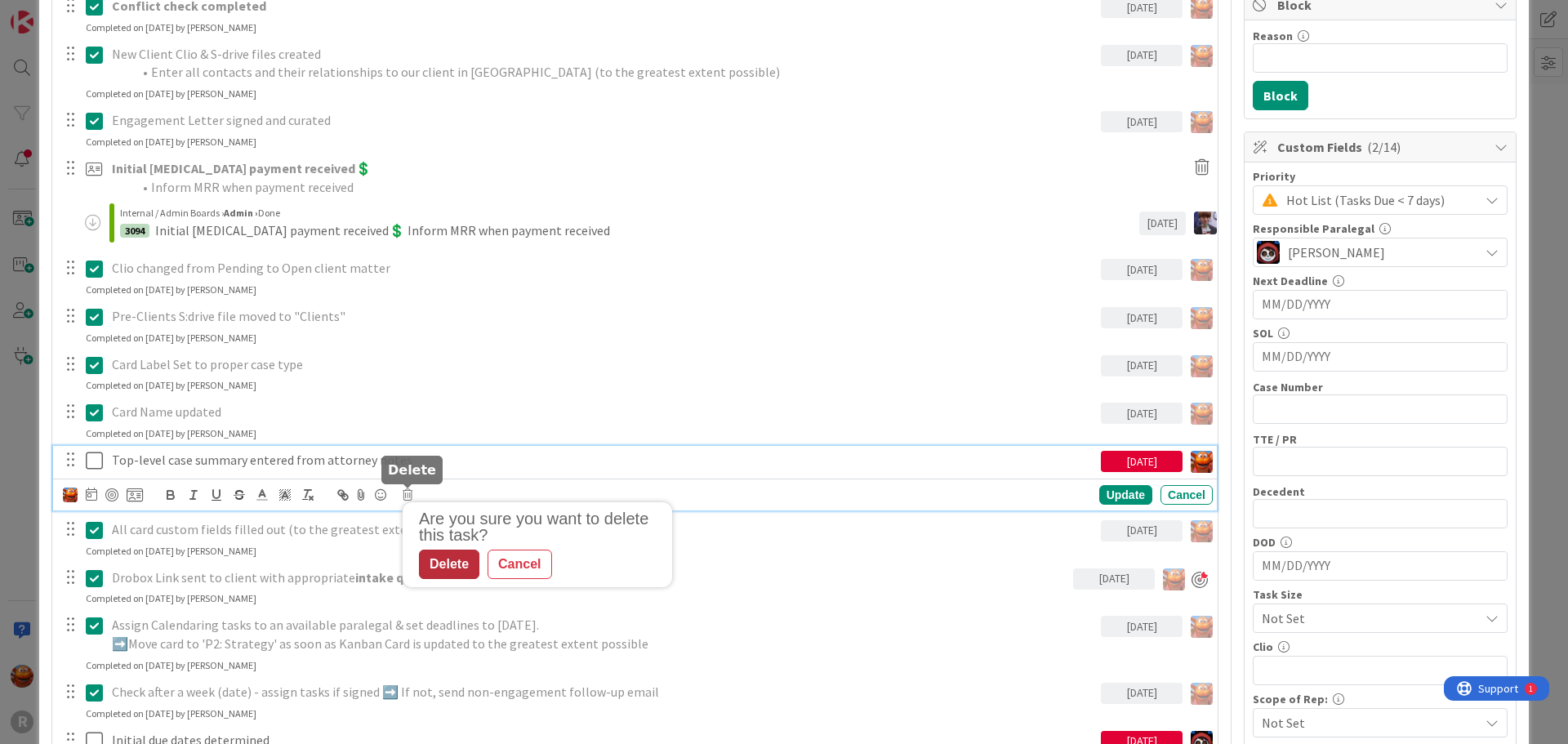
click at [441, 573] on div "Delete" at bounding box center [449, 565] width 61 height 29
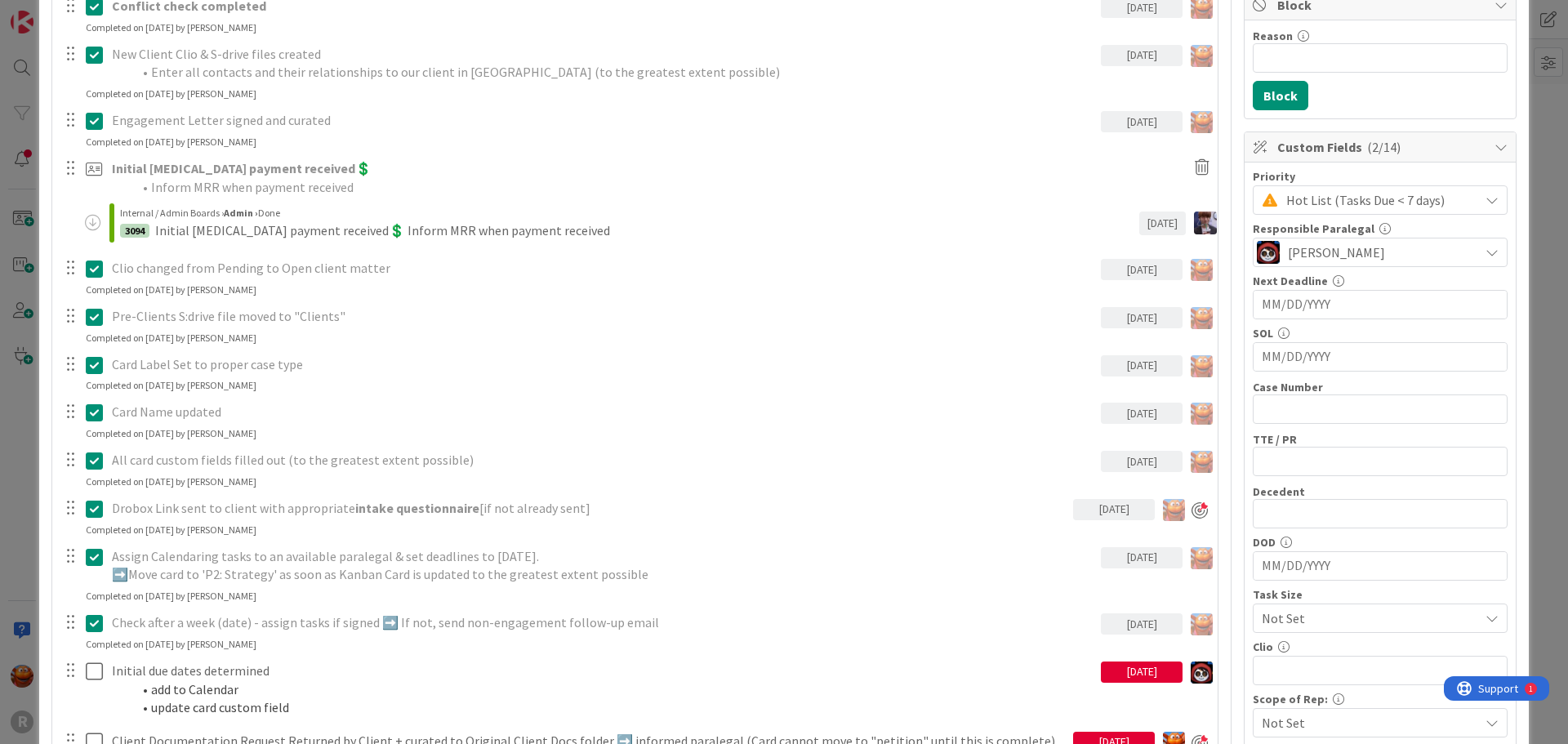
click at [6, 375] on div "ID 3053 Probate + Conservatorship Workflow (FL2) Intake Title 15 / 128 [PERSON_…" at bounding box center [784, 372] width 1568 height 744
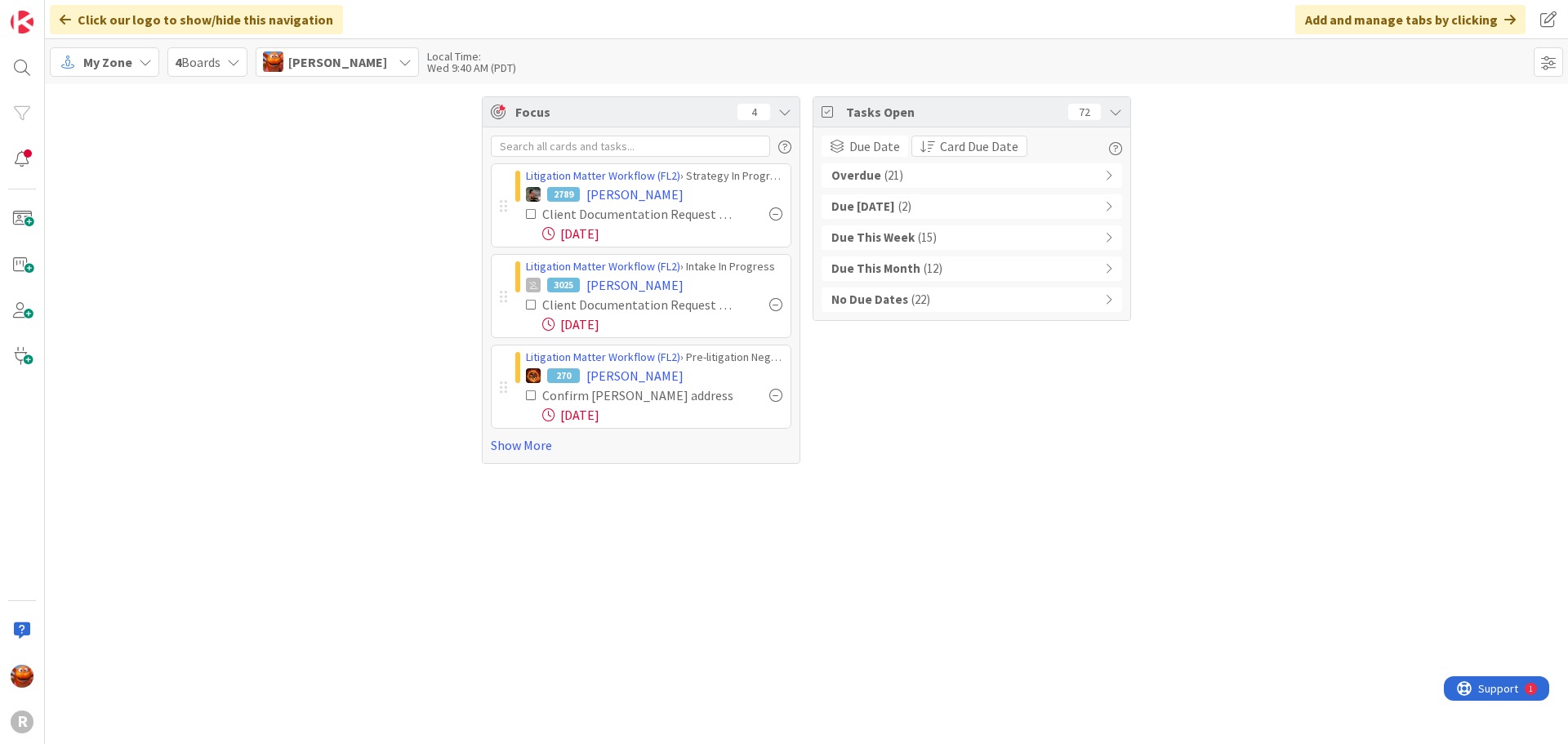
click at [875, 174] on b "Overdue" at bounding box center [856, 176] width 50 height 19
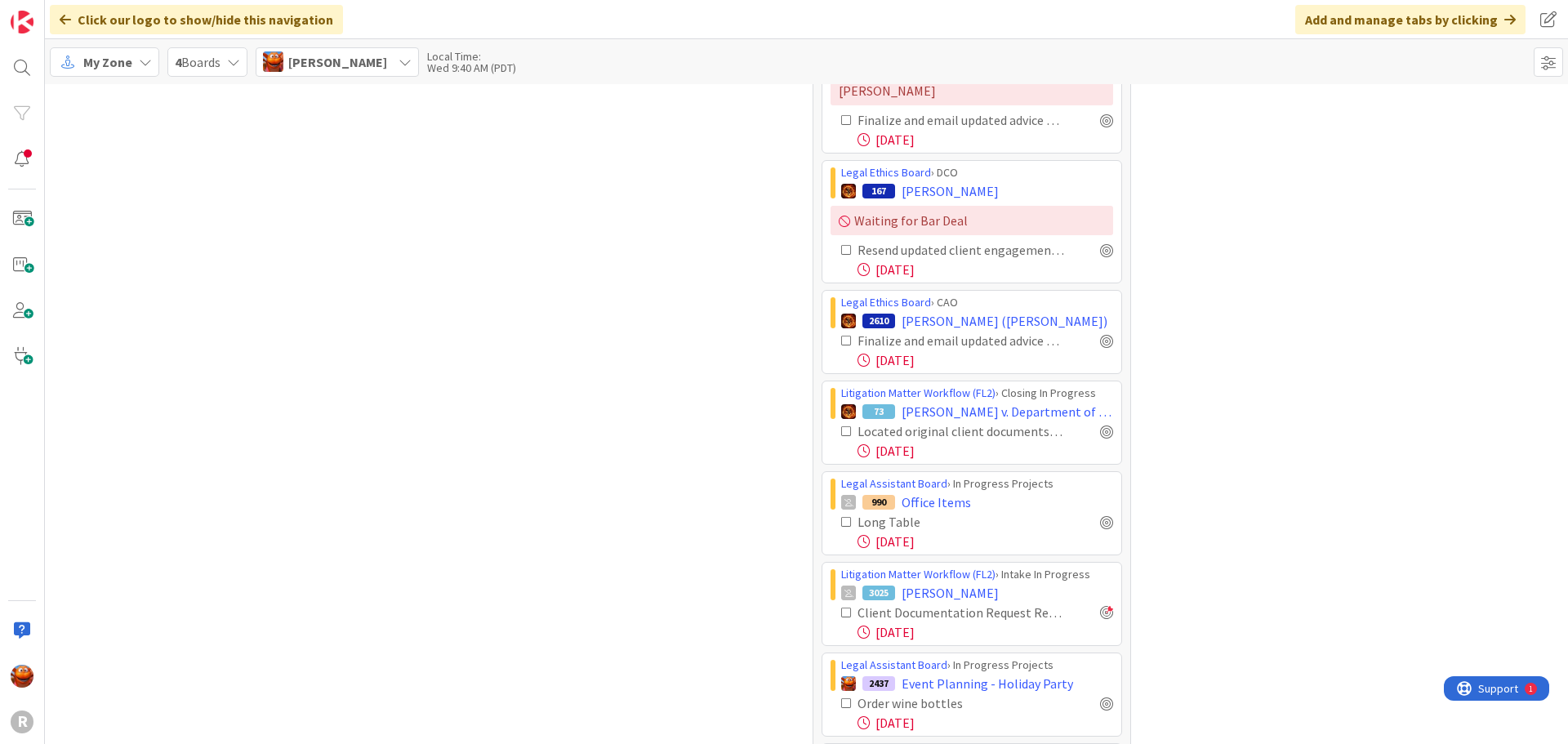
scroll to position [899, 0]
click at [1100, 423] on div at bounding box center [1107, 430] width 13 height 13
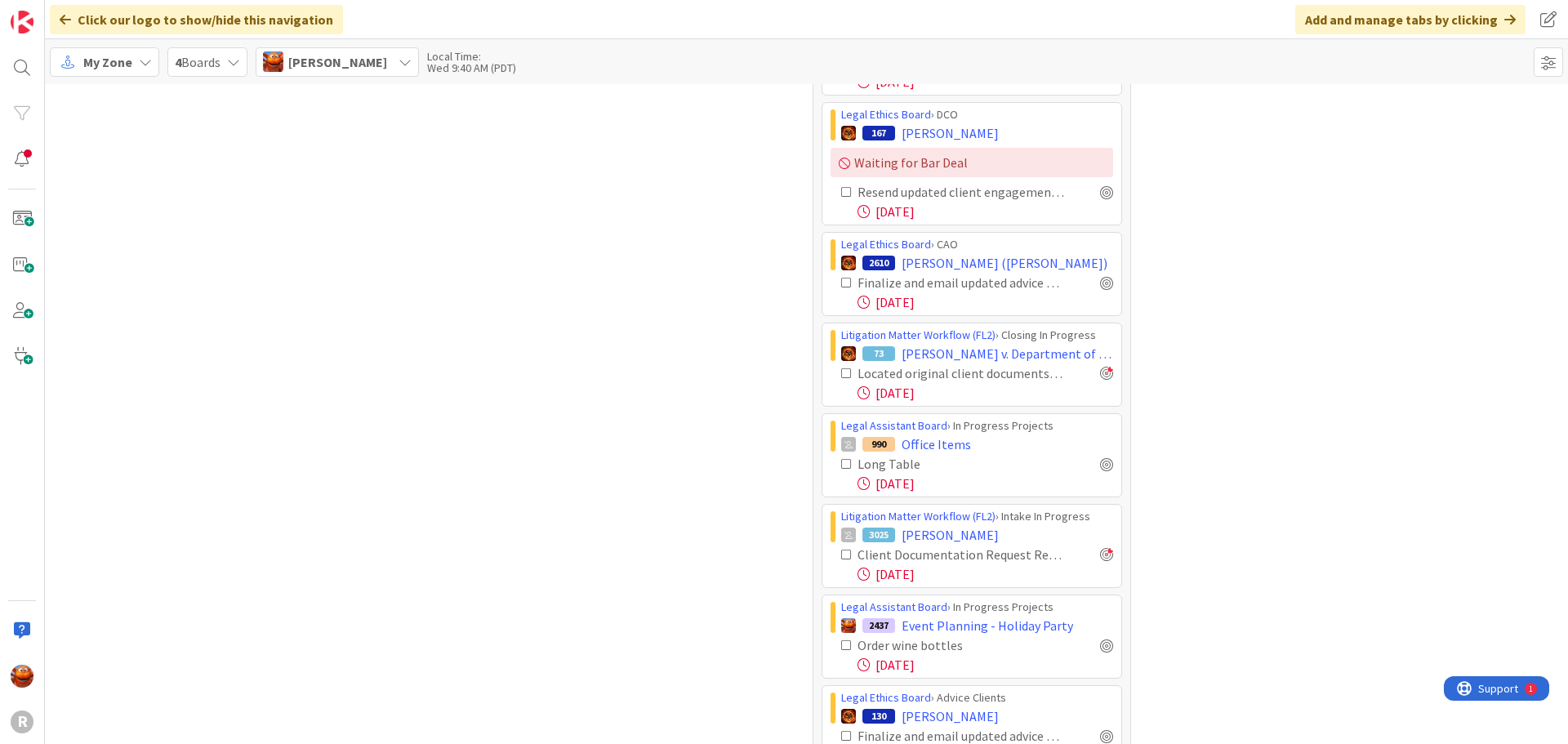
scroll to position [981, 0]
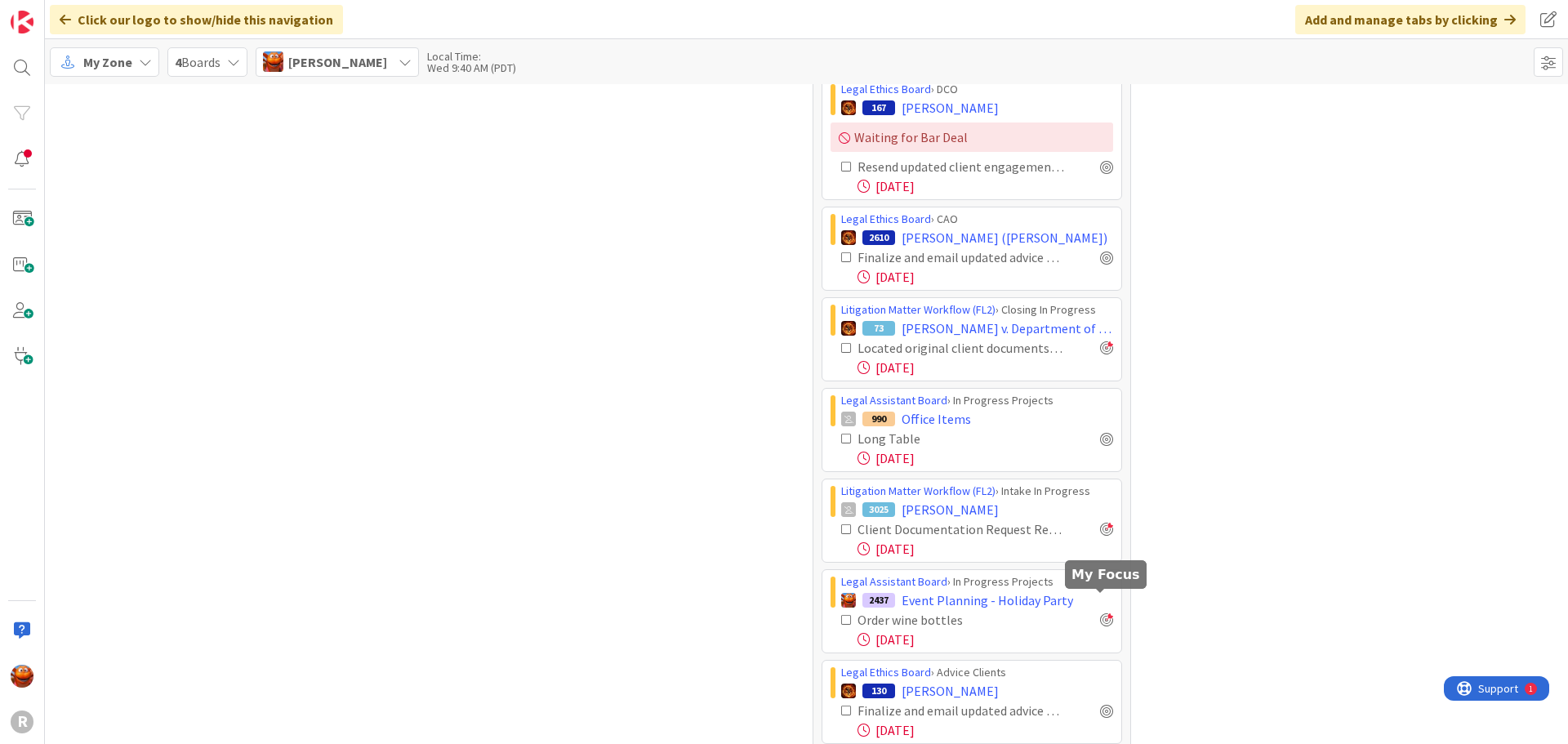
click at [1104, 613] on div at bounding box center [1107, 620] width 13 height 13
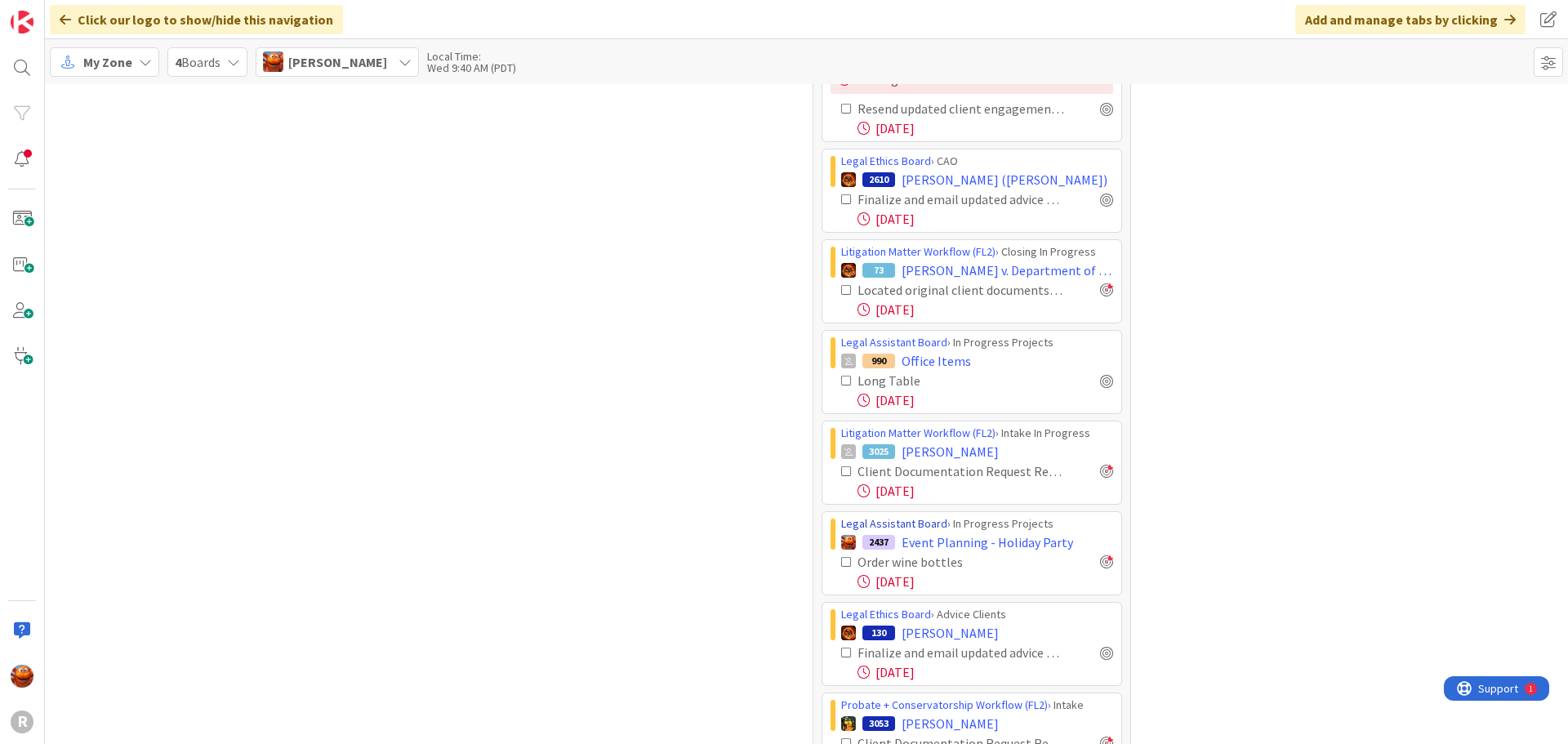
scroll to position [1226, 0]
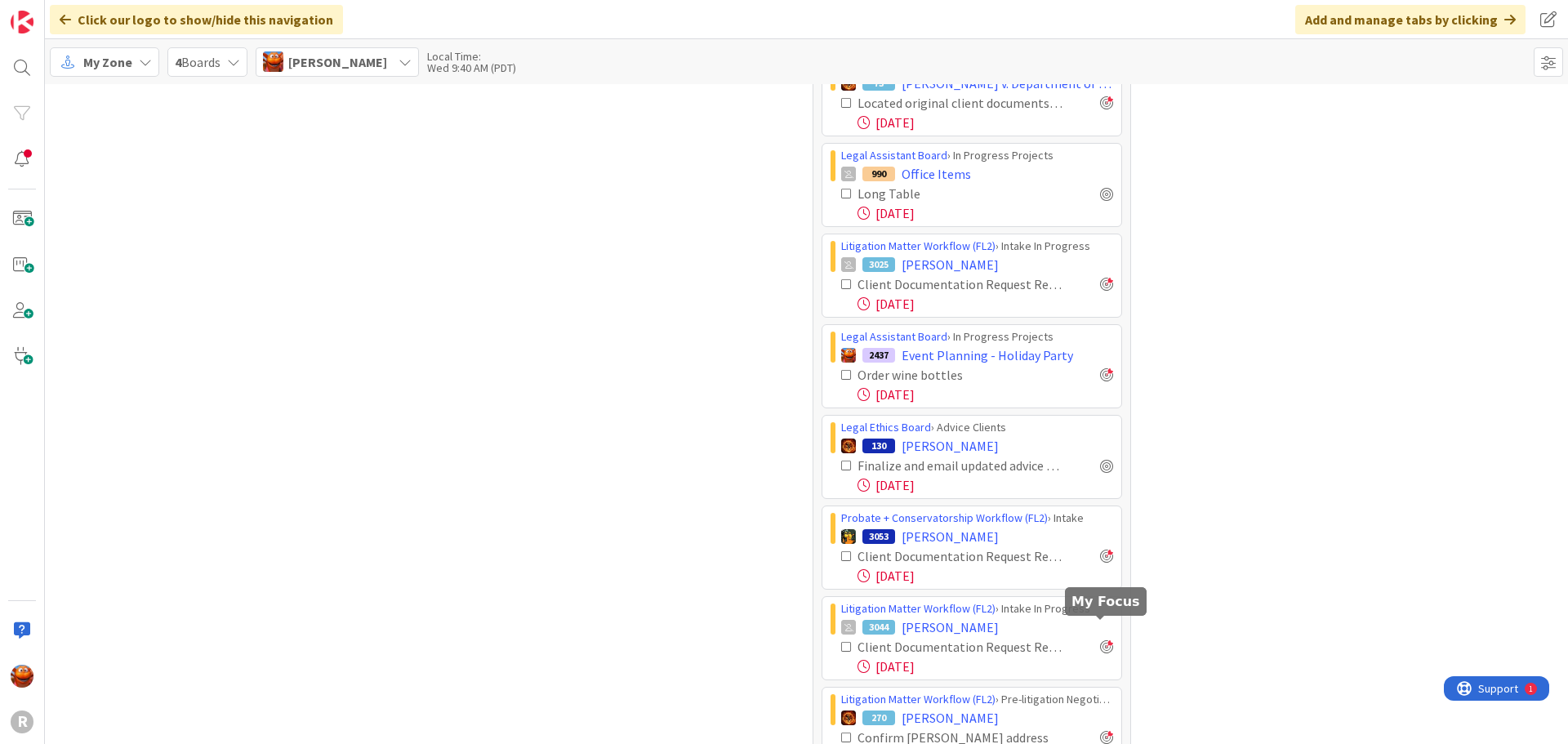
click at [1101, 640] on div at bounding box center [1107, 647] width 13 height 13
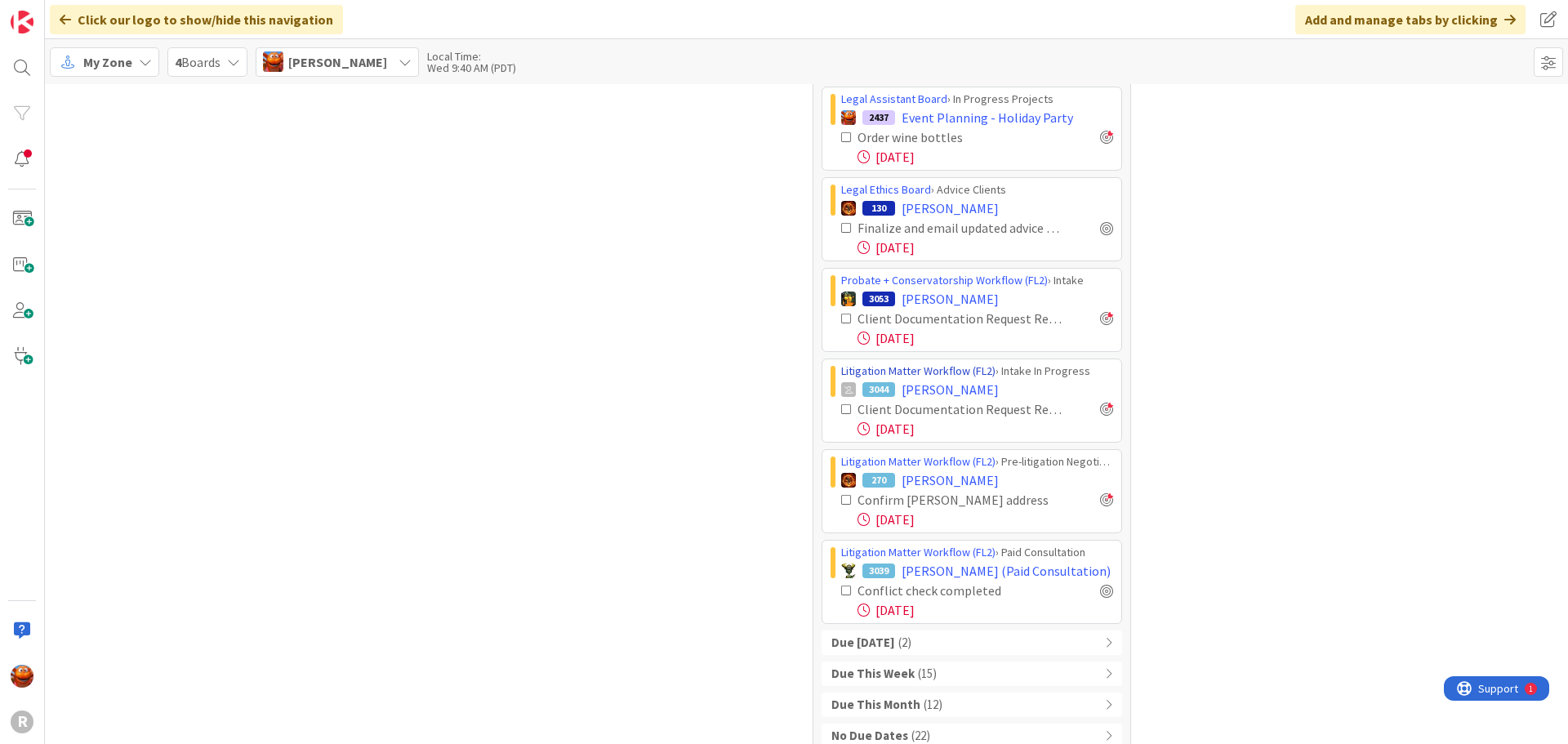
scroll to position [1469, 0]
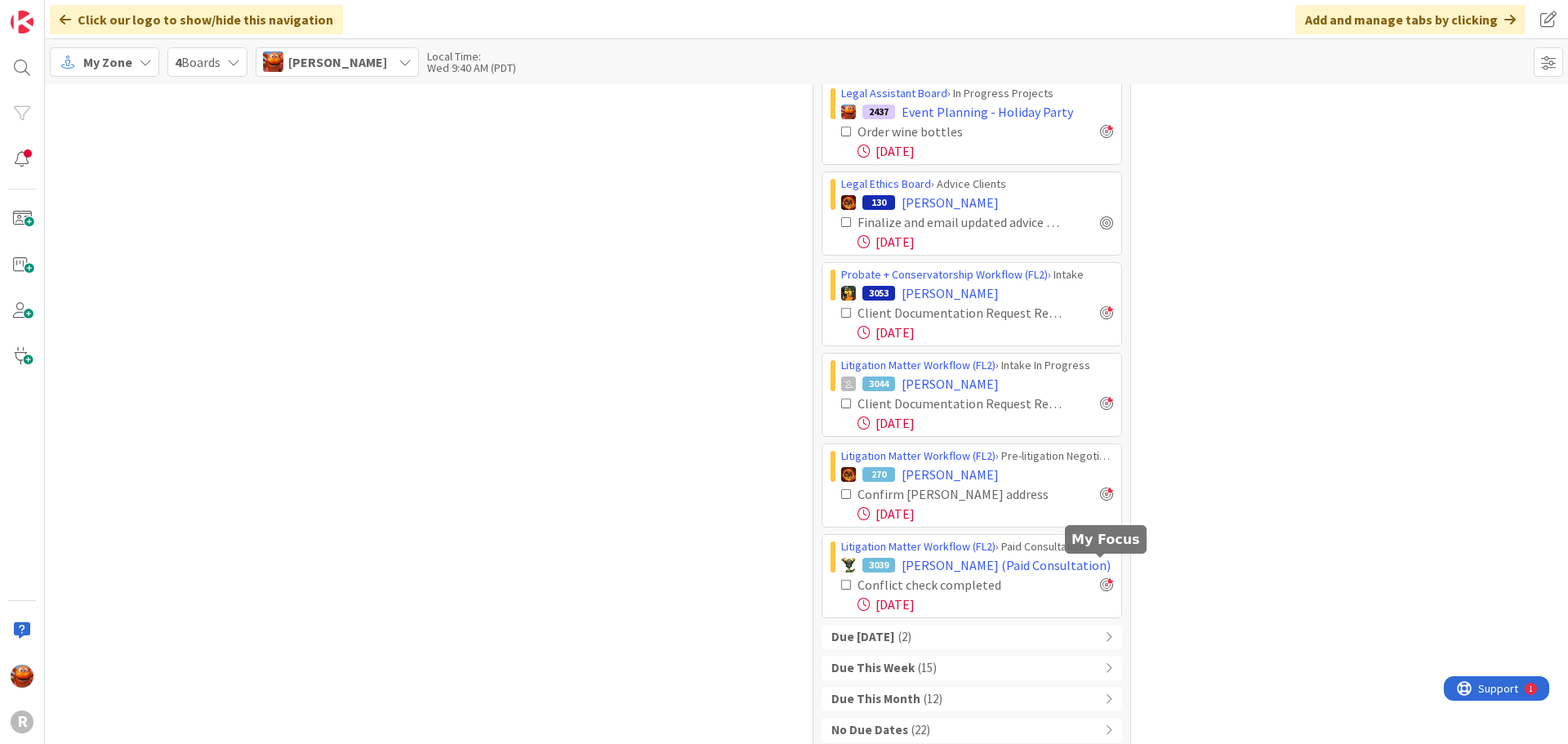
click at [1100, 579] on div at bounding box center [1107, 586] width 13 height 13
